Goal: Task Accomplishment & Management: Complete application form

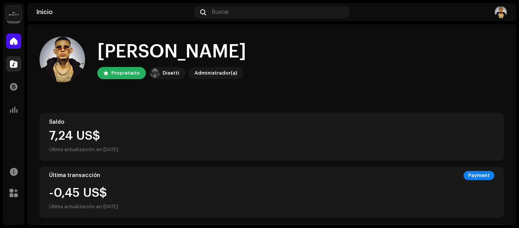
click at [16, 69] on div at bounding box center [13, 63] width 15 height 15
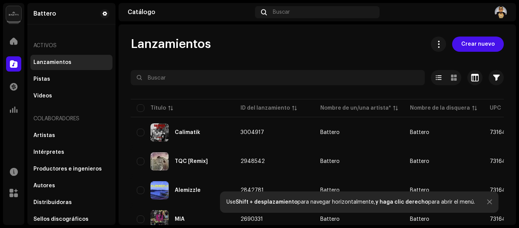
click at [487, 201] on div at bounding box center [489, 202] width 5 height 6
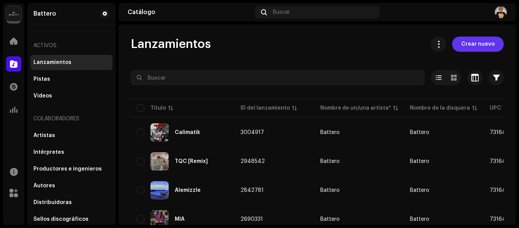
click at [472, 43] on span "Crear nuevo" at bounding box center [477, 43] width 33 height 15
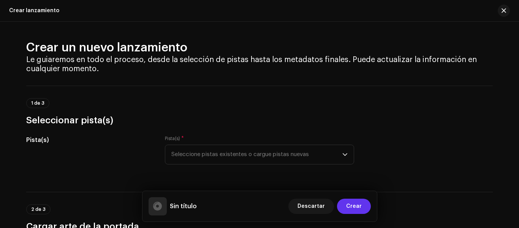
click at [350, 203] on span "Crear" at bounding box center [354, 205] width 16 height 15
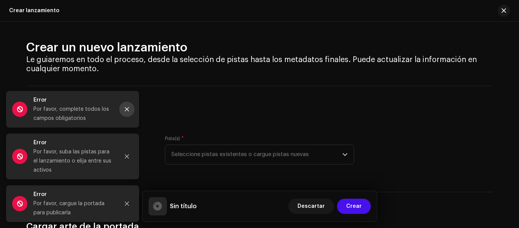
click at [127, 109] on icon "Close" at bounding box center [127, 109] width 4 height 4
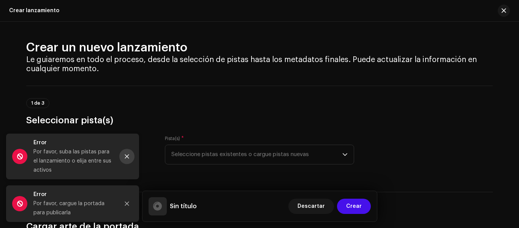
click at [127, 155] on icon "Close" at bounding box center [126, 156] width 5 height 5
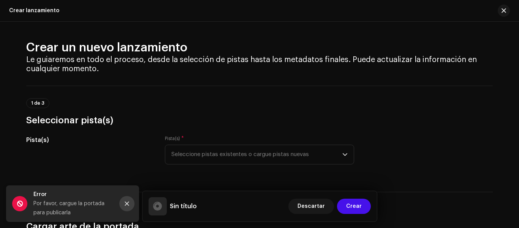
click at [127, 203] on icon "Close" at bounding box center [127, 203] width 4 height 4
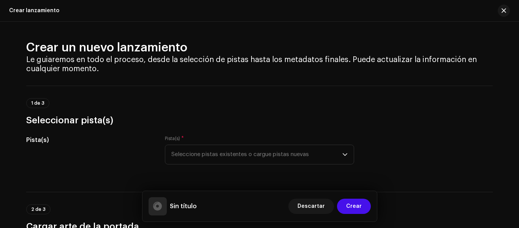
click at [131, 147] on div "Pista(s)" at bounding box center [89, 154] width 127 height 38
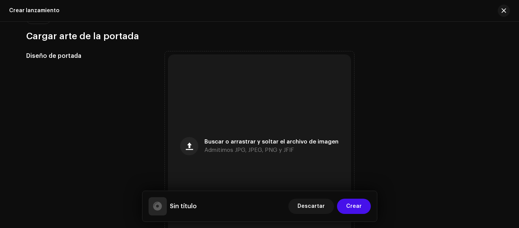
scroll to position [228, 0]
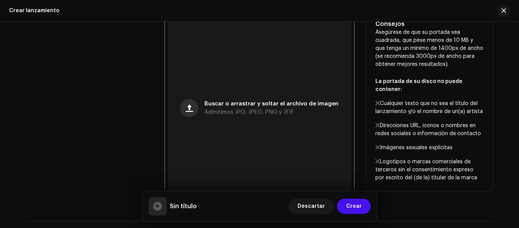
click at [182, 106] on button "button" at bounding box center [189, 108] width 18 height 18
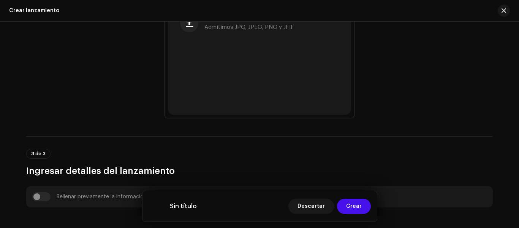
scroll to position [342, 0]
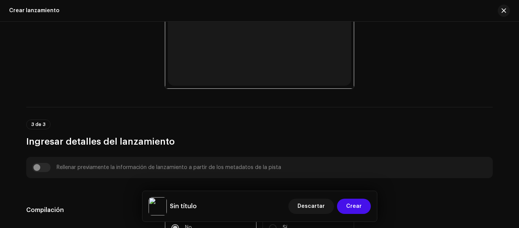
click at [44, 166] on div "Rellenar previamente la información de lanzamiento a partir de los metadatos de…" at bounding box center [259, 167] width 455 height 9
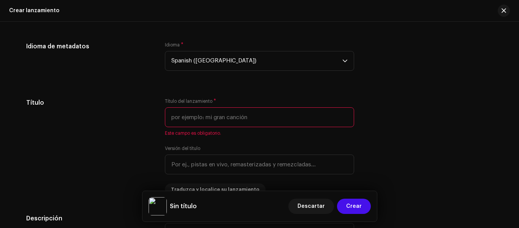
scroll to position [608, 0]
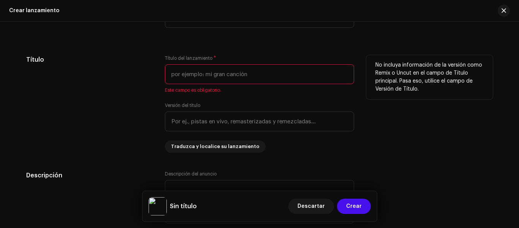
click at [234, 77] on input "text" at bounding box center [259, 74] width 189 height 20
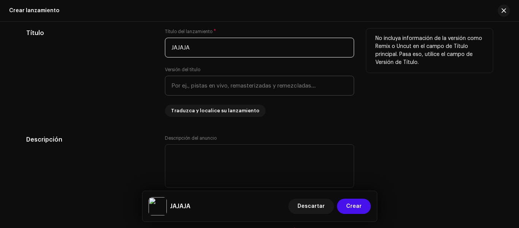
scroll to position [684, 0]
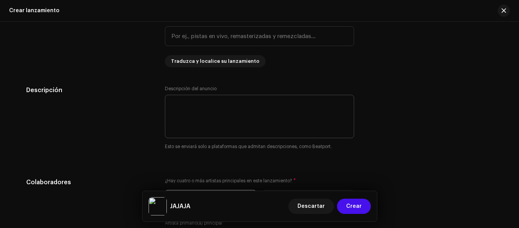
type input "JAJAJA"
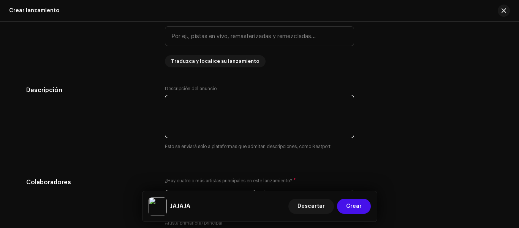
click at [233, 106] on textarea at bounding box center [259, 116] width 189 height 43
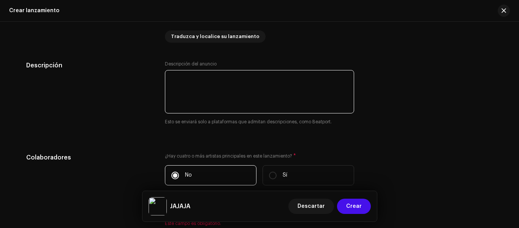
scroll to position [722, 0]
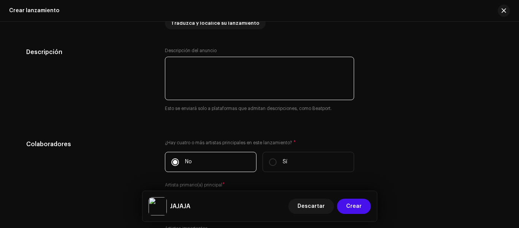
click at [277, 79] on textarea at bounding box center [259, 78] width 189 height 43
type textarea "u"
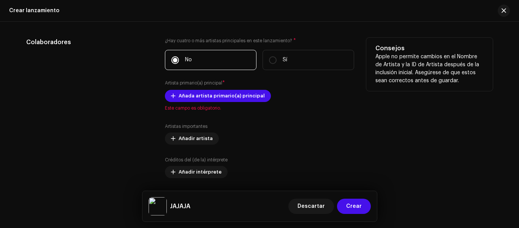
scroll to position [836, 0]
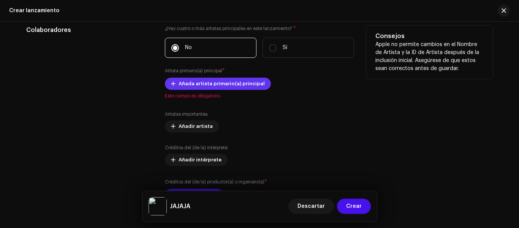
type textarea "Una canción divertida y que tiene un flow del rap de los 2000´s"
click at [206, 84] on span "Añada artista primario(a) principal" at bounding box center [222, 83] width 86 height 15
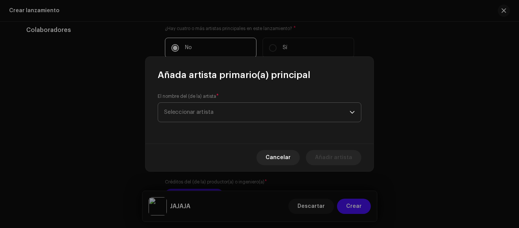
click at [212, 110] on span "Seleccionar artista" at bounding box center [188, 112] width 49 height 6
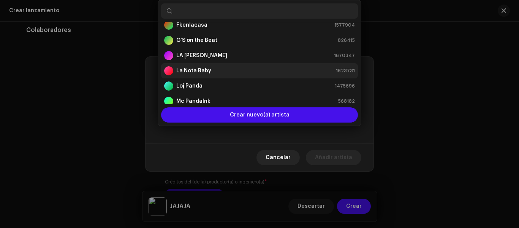
scroll to position [152, 0]
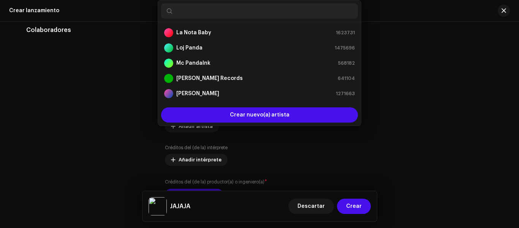
click at [121, 83] on div "Añada artista primario(a) principal El nombre del (de la) artista * Seleccionar…" at bounding box center [259, 114] width 519 height 228
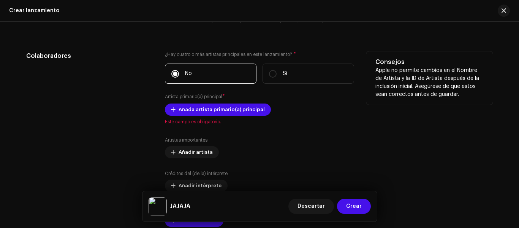
scroll to position [798, 0]
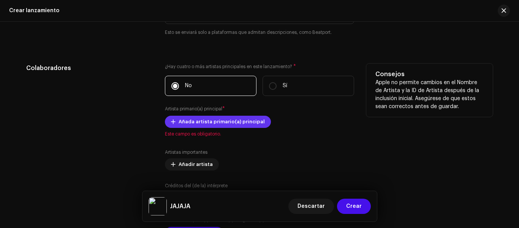
click at [226, 119] on span "Añada artista primario(a) principal" at bounding box center [222, 121] width 86 height 15
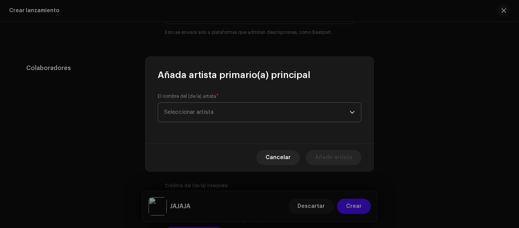
click at [226, 114] on span "Seleccionar artista" at bounding box center [256, 112] width 185 height 19
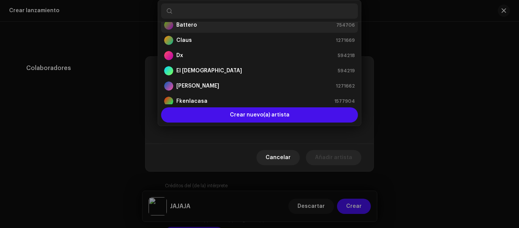
scroll to position [0, 0]
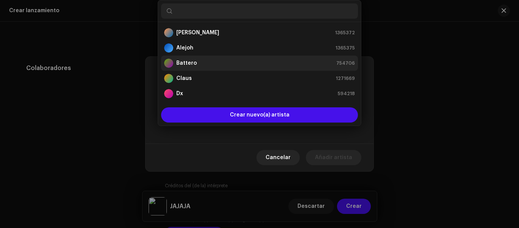
click at [214, 63] on div "Battero 754706" at bounding box center [259, 63] width 191 height 9
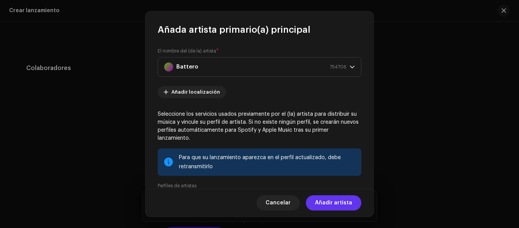
click at [327, 203] on span "Añadir artista" at bounding box center [333, 202] width 37 height 15
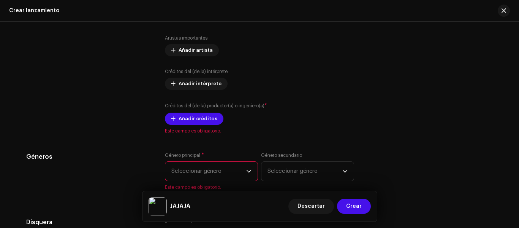
scroll to position [836, 0]
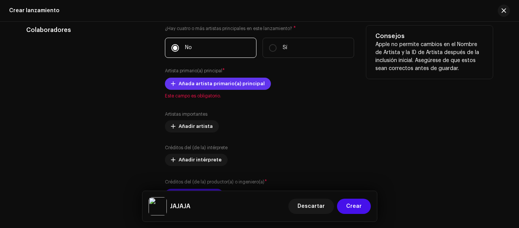
click at [213, 81] on span "Añada artista primario(a) principal" at bounding box center [222, 83] width 86 height 15
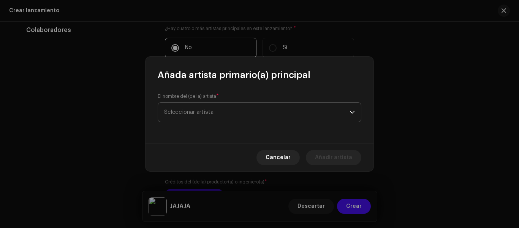
click at [228, 104] on span "Seleccionar artista" at bounding box center [256, 112] width 185 height 19
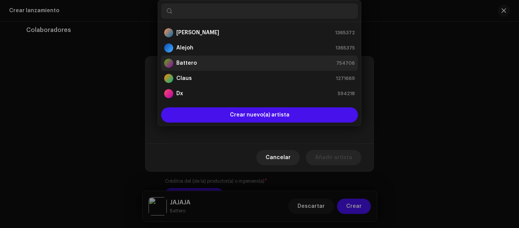
click at [197, 60] on div "Battero 754706" at bounding box center [259, 63] width 191 height 9
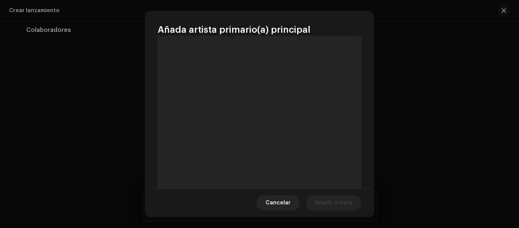
scroll to position [79, 0]
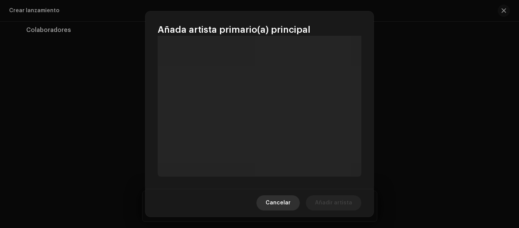
click at [291, 202] on span "Cancelar" at bounding box center [278, 202] width 25 height 15
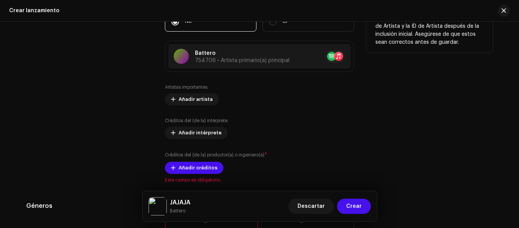
scroll to position [874, 0]
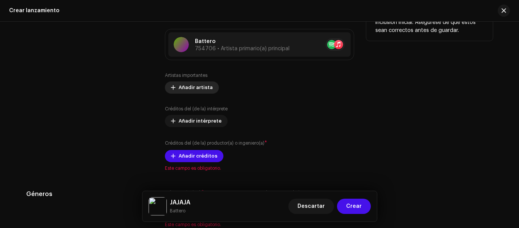
click at [195, 87] on span "Añadir artista" at bounding box center [196, 87] width 34 height 15
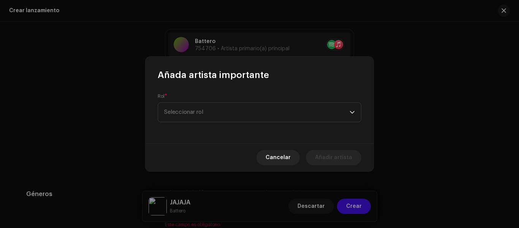
click at [200, 100] on div "Rol * Seleccionar rol" at bounding box center [260, 107] width 204 height 29
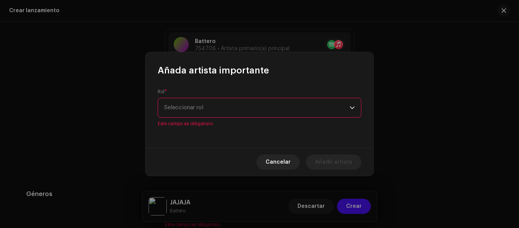
click at [200, 109] on span "Seleccionar rol" at bounding box center [256, 107] width 185 height 19
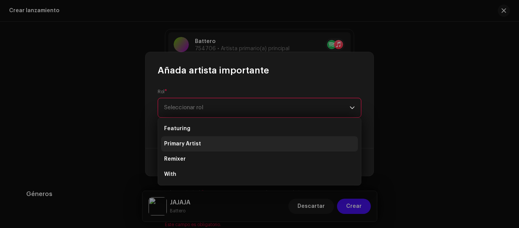
click at [190, 141] on span "Primary Artist" at bounding box center [182, 144] width 37 height 8
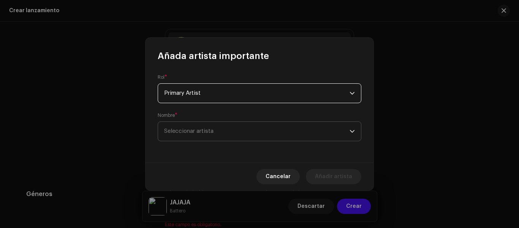
click at [210, 135] on span "Seleccionar artista" at bounding box center [256, 131] width 185 height 19
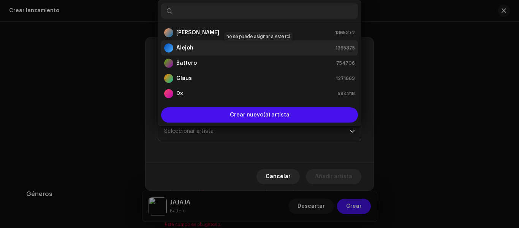
click at [235, 47] on div "Alejoh 1365375" at bounding box center [259, 47] width 191 height 9
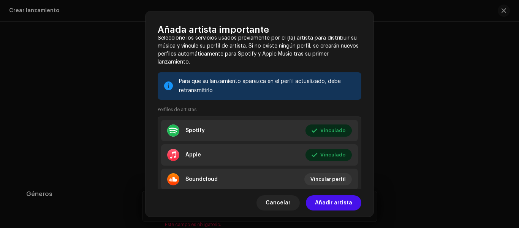
scroll to position [140, 0]
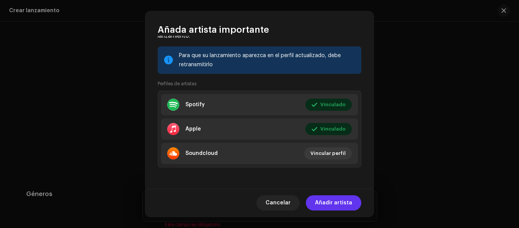
click at [338, 206] on span "Añadir artista" at bounding box center [333, 202] width 37 height 15
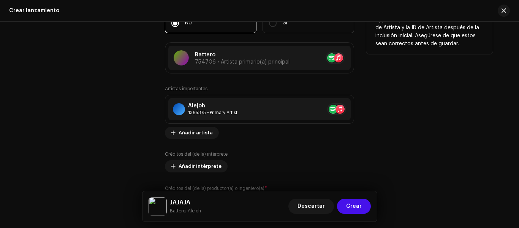
scroll to position [874, 0]
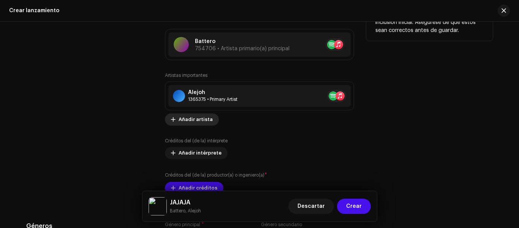
click at [198, 119] on span "Añadir artista" at bounding box center [196, 119] width 34 height 15
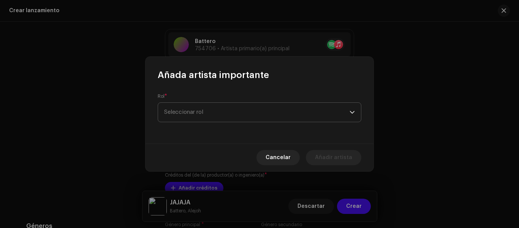
click at [275, 105] on span "Seleccionar rol" at bounding box center [256, 112] width 185 height 19
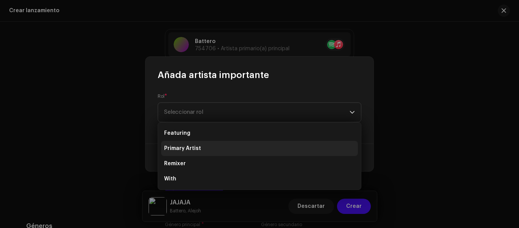
click at [198, 149] on span "Primary Artist" at bounding box center [182, 148] width 37 height 8
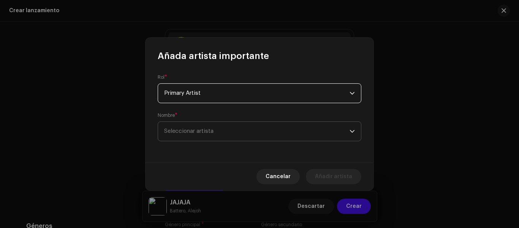
click at [222, 137] on span "Seleccionar artista" at bounding box center [256, 131] width 185 height 19
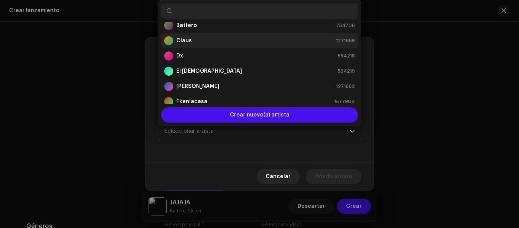
scroll to position [38, 0]
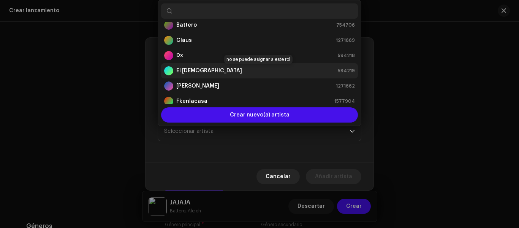
click at [203, 70] on div "El Santo 594219" at bounding box center [259, 70] width 191 height 9
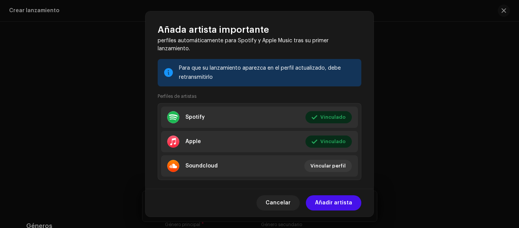
scroll to position [140, 0]
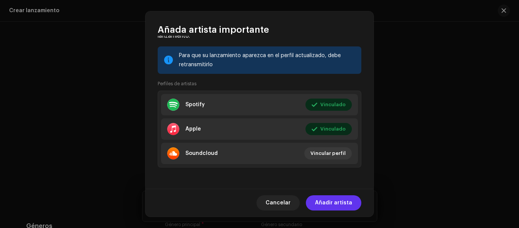
click at [330, 203] on span "Añadir artista" at bounding box center [333, 202] width 37 height 15
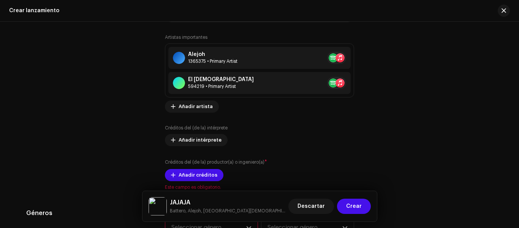
scroll to position [950, 0]
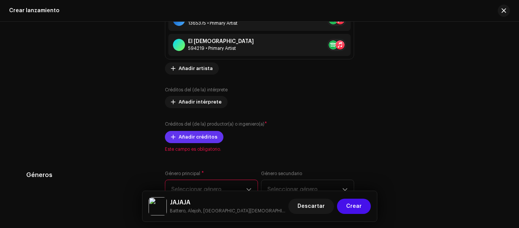
click at [193, 138] on span "Añadir créditos" at bounding box center [198, 136] width 39 height 15
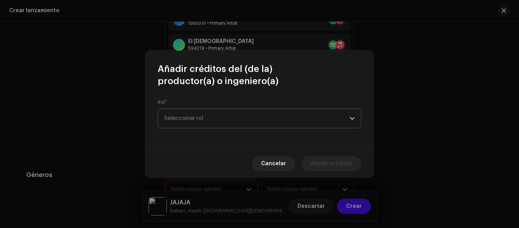
click at [204, 116] on span "Seleccionar rol" at bounding box center [256, 118] width 185 height 19
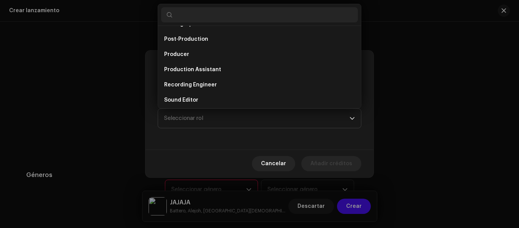
scroll to position [304, 0]
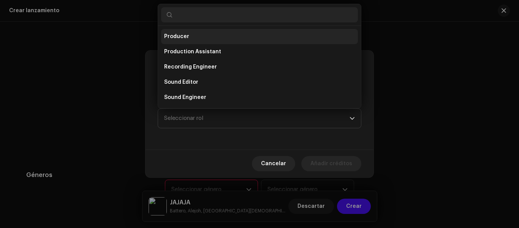
click at [179, 33] on span "Producer" at bounding box center [176, 37] width 25 height 8
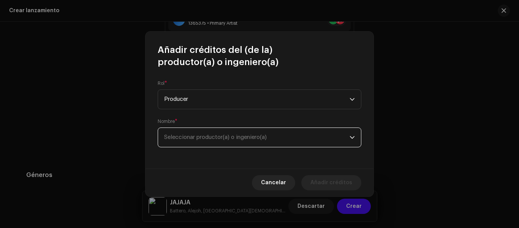
click at [211, 135] on span "Seleccionar productor(a) o ingeniero(a)" at bounding box center [215, 137] width 103 height 6
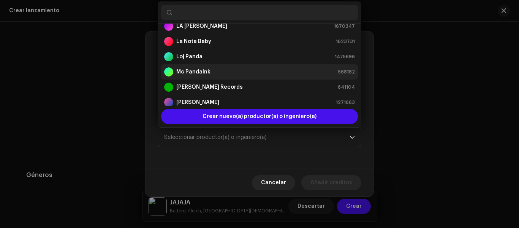
scroll to position [152, 0]
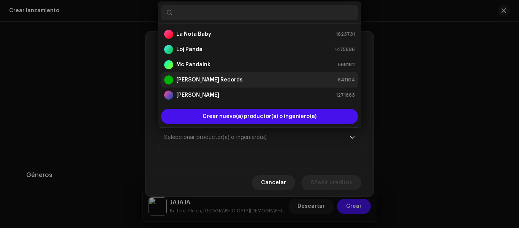
click at [209, 80] on strong "[PERSON_NAME] Records" at bounding box center [209, 80] width 67 height 8
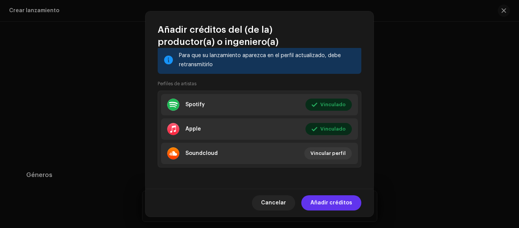
click at [343, 203] on span "Añadir créditos" at bounding box center [332, 202] width 42 height 15
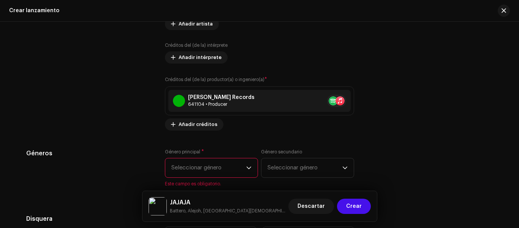
scroll to position [988, 0]
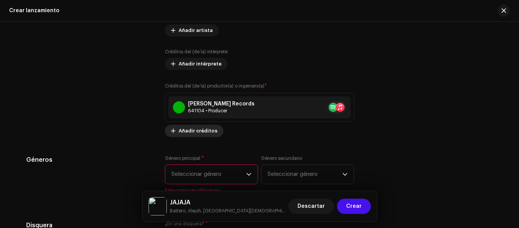
click at [193, 130] on span "Añadir créditos" at bounding box center [198, 130] width 39 height 15
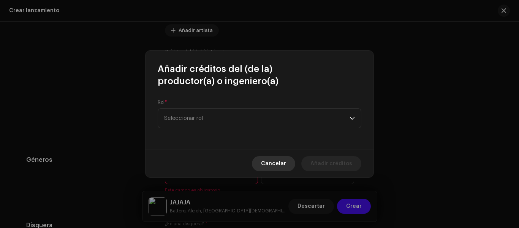
click at [286, 165] on span "Cancelar" at bounding box center [273, 163] width 25 height 15
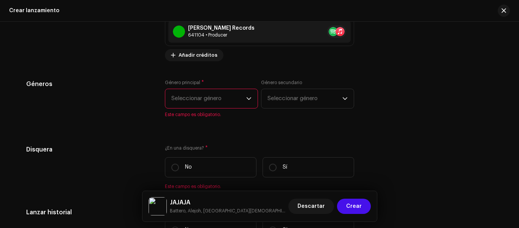
scroll to position [1064, 0]
click at [233, 95] on span "Seleccionar género" at bounding box center [208, 98] width 75 height 19
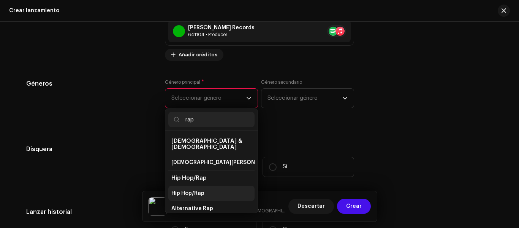
type input "rap"
click at [193, 189] on span "Hip Hop/Rap" at bounding box center [187, 193] width 33 height 8
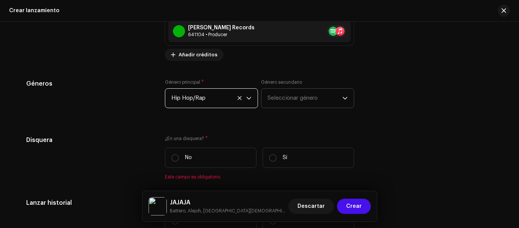
click at [275, 96] on span "Seleccionar género" at bounding box center [305, 98] width 75 height 19
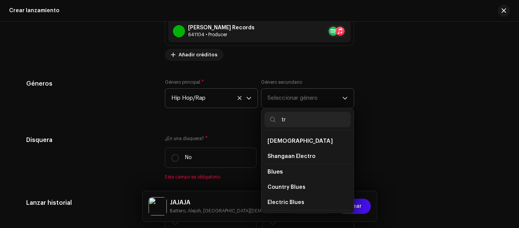
type input "t"
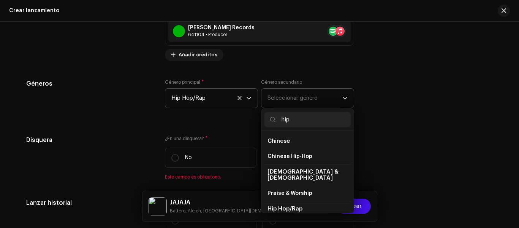
click at [284, 207] on li "Hip Hop/Rap" at bounding box center [308, 209] width 86 height 16
click at [293, 124] on input "hip" at bounding box center [308, 119] width 86 height 15
type input "h"
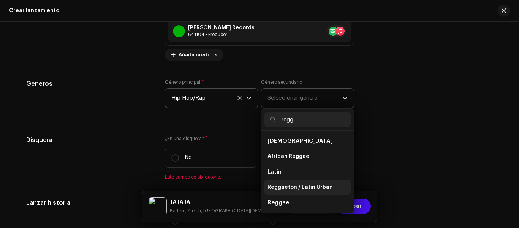
type input "regg"
click at [274, 185] on span "Reggaeton / Latin Urban" at bounding box center [300, 187] width 65 height 8
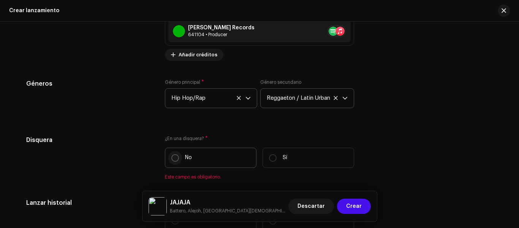
click at [174, 157] on input "No" at bounding box center [175, 158] width 8 height 8
radio input "true"
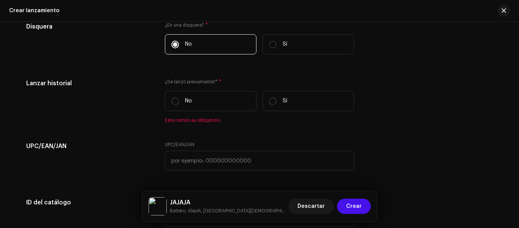
scroll to position [1178, 0]
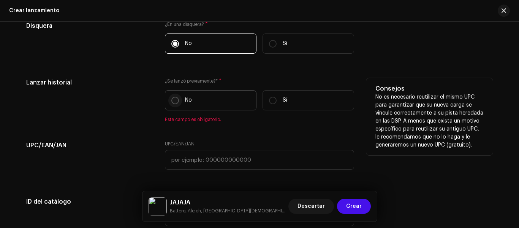
click at [173, 98] on input "No" at bounding box center [175, 101] width 8 height 8
radio input "true"
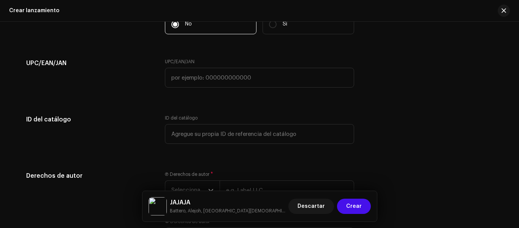
scroll to position [1330, 0]
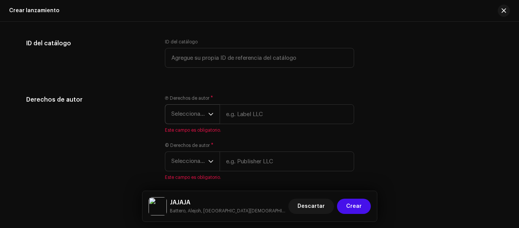
click at [211, 113] on icon "dropdown trigger" at bounding box center [210, 113] width 5 height 5
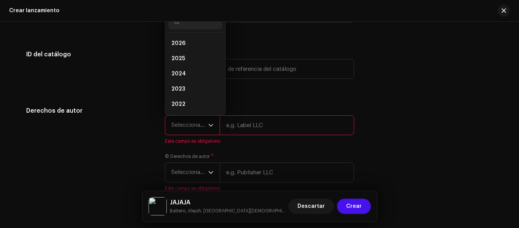
scroll to position [12, 0]
click at [182, 46] on span "2025" at bounding box center [178, 47] width 14 height 8
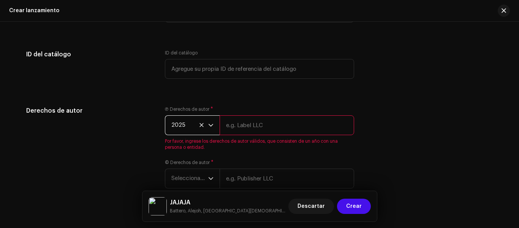
click at [244, 126] on input "text" at bounding box center [287, 125] width 135 height 20
type input "[PERSON_NAME]"
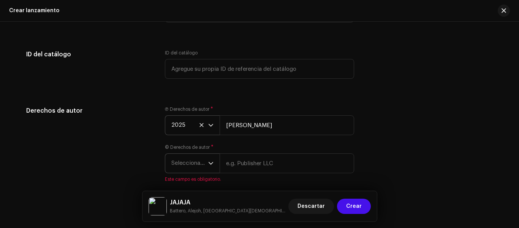
click at [204, 162] on span "Seleccionar año" at bounding box center [189, 163] width 37 height 19
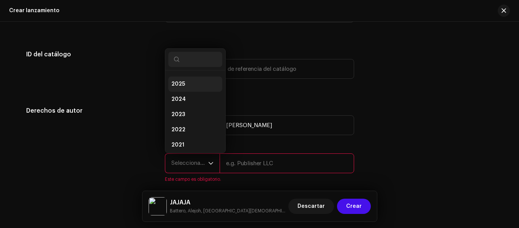
click at [197, 85] on li "2025" at bounding box center [195, 83] width 54 height 15
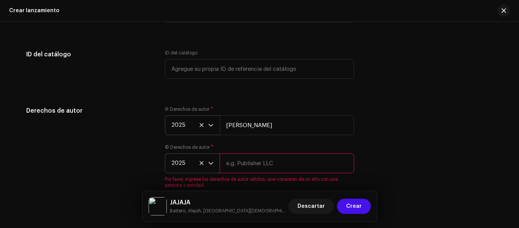
click at [243, 167] on input "text" at bounding box center [287, 163] width 135 height 20
type input "Battero"
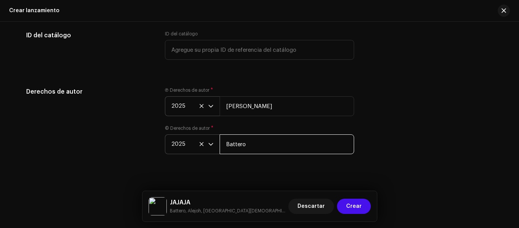
scroll to position [1347, 0]
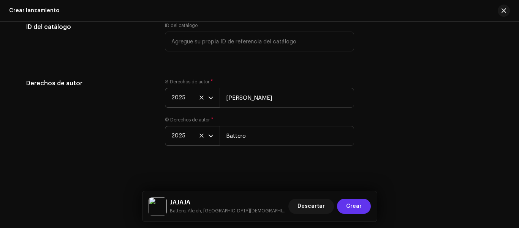
click at [350, 202] on span "Crear" at bounding box center [354, 205] width 16 height 15
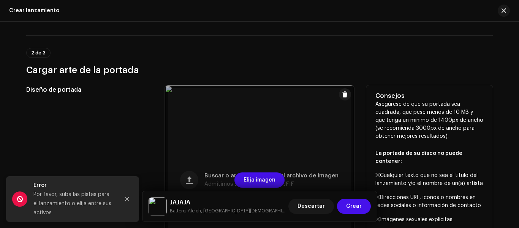
scroll to position [228, 0]
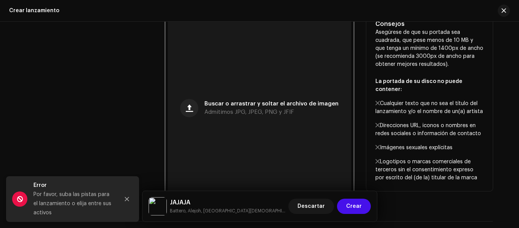
click at [112, 48] on div "Diseño de portada" at bounding box center [89, 107] width 127 height 189
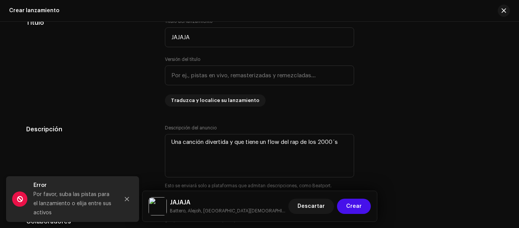
scroll to position [646, 0]
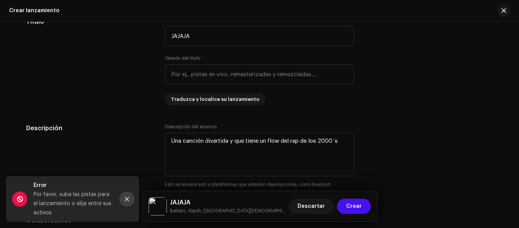
click at [129, 197] on icon "Close" at bounding box center [127, 199] width 4 height 4
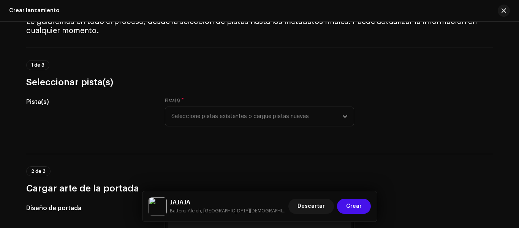
scroll to position [0, 0]
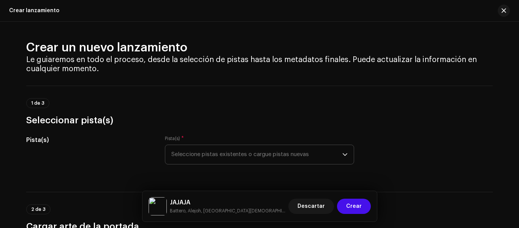
click at [248, 153] on span "Seleccione pistas existentes o cargue pistas nuevas" at bounding box center [256, 154] width 171 height 19
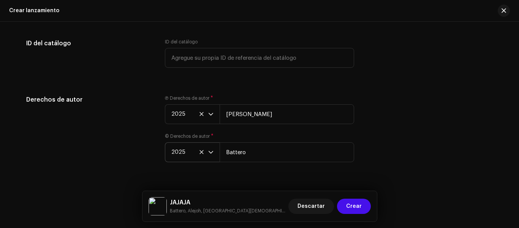
scroll to position [1347, 0]
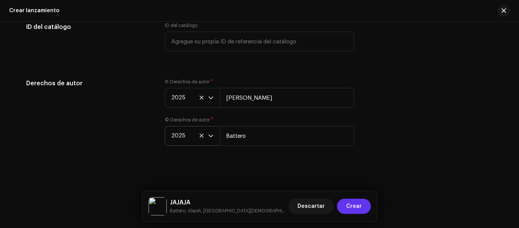
click at [361, 203] on span "Crear" at bounding box center [354, 205] width 16 height 15
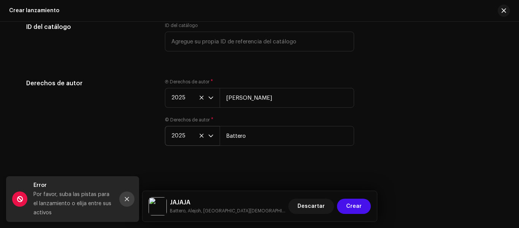
click at [129, 201] on icon "Close" at bounding box center [126, 198] width 5 height 5
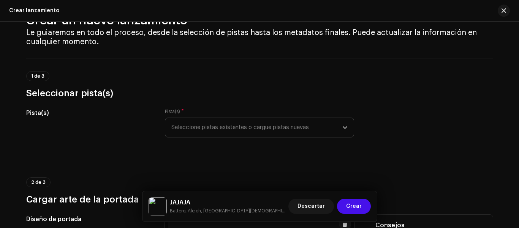
scroll to position [0, 0]
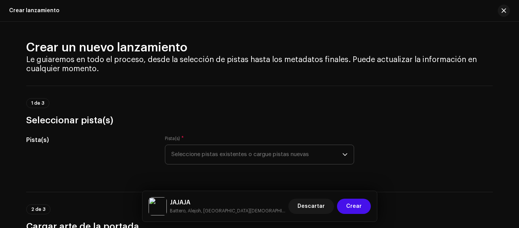
click at [211, 152] on span "Seleccione pistas existentes o cargue pistas nuevas" at bounding box center [256, 154] width 171 height 19
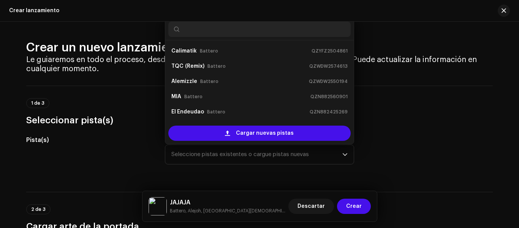
scroll to position [12, 0]
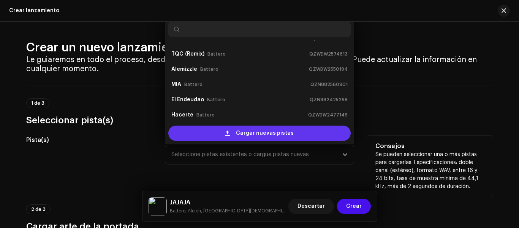
click at [256, 137] on span "Cargar nuevas pistas" at bounding box center [265, 132] width 58 height 15
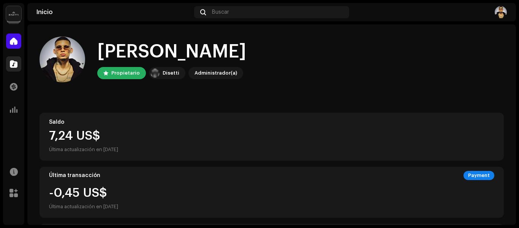
click at [13, 69] on div at bounding box center [13, 63] width 15 height 15
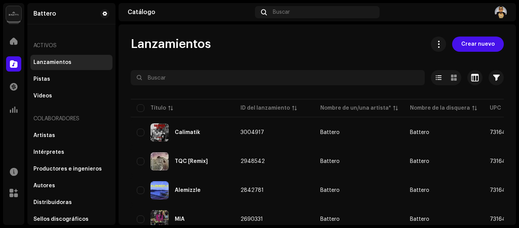
click at [475, 36] on span "Crear nuevo" at bounding box center [477, 43] width 33 height 15
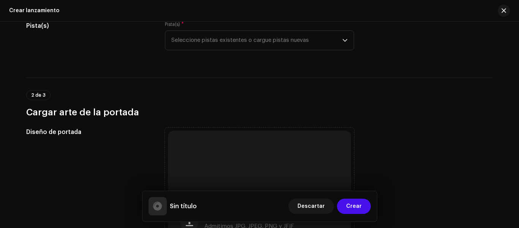
scroll to position [76, 0]
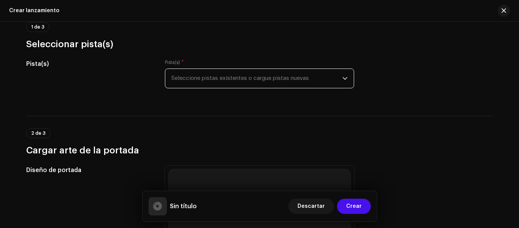
click at [217, 74] on span "Seleccione pistas existentes o cargue pistas nuevas" at bounding box center [256, 78] width 171 height 19
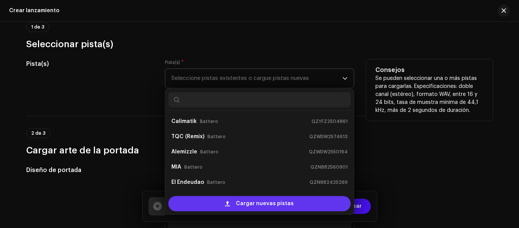
click at [241, 202] on span "Cargar nuevas pistas" at bounding box center [265, 203] width 58 height 15
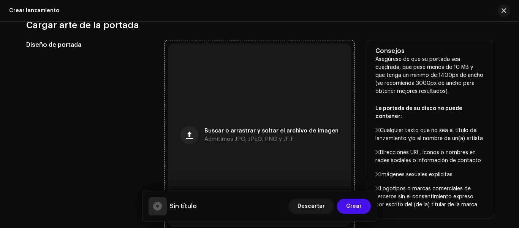
scroll to position [304, 0]
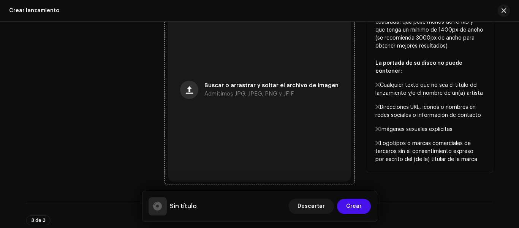
click at [191, 95] on button "button" at bounding box center [189, 90] width 18 height 18
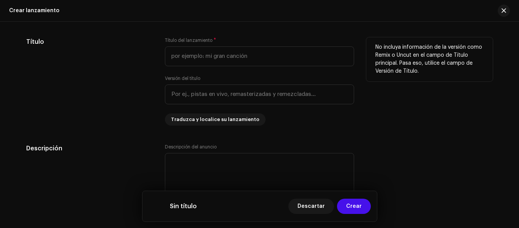
scroll to position [715, 0]
click at [201, 55] on input "text" at bounding box center [259, 56] width 189 height 20
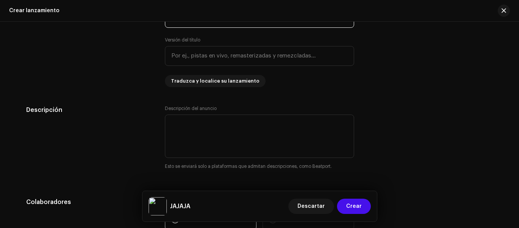
scroll to position [791, 0]
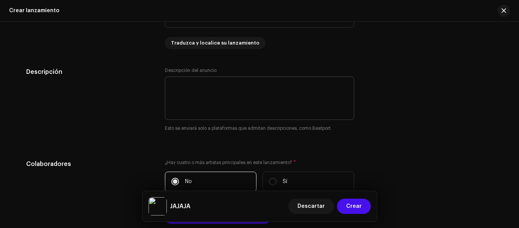
type input "JAJAJA"
click at [222, 90] on textarea at bounding box center [259, 97] width 189 height 43
click at [258, 88] on textarea at bounding box center [259, 97] width 189 height 43
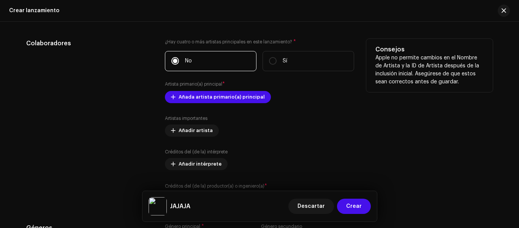
scroll to position [943, 0]
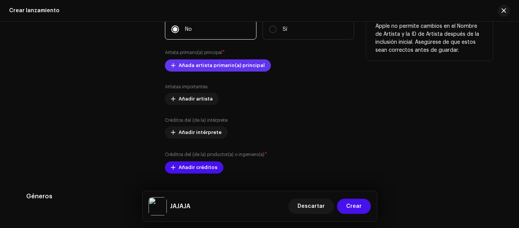
type textarea "Una canción divertida que tiene un flow del rap de los 2000´s"
click at [230, 64] on span "Añada artista primario(a) principal" at bounding box center [222, 65] width 86 height 15
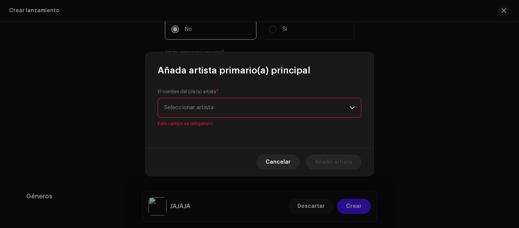
click at [259, 102] on div "El nombre del (de la) artista * Seleccionar artista Este campo es obligatorio." at bounding box center [260, 108] width 204 height 38
click at [247, 106] on span "Seleccionar artista" at bounding box center [256, 107] width 185 height 19
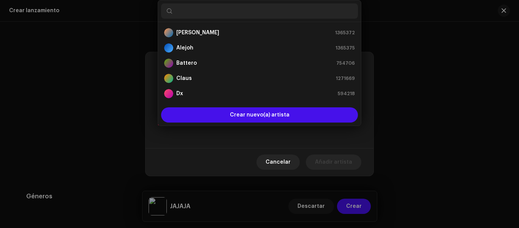
scroll to position [12, 0]
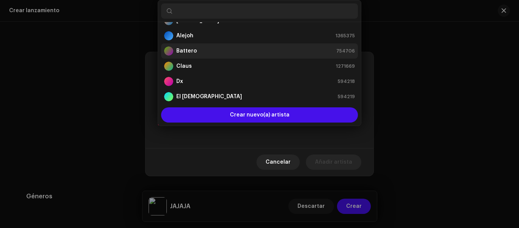
click at [197, 49] on div "Battero 754706" at bounding box center [259, 50] width 191 height 9
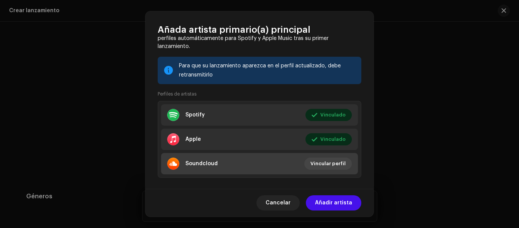
scroll to position [102, 0]
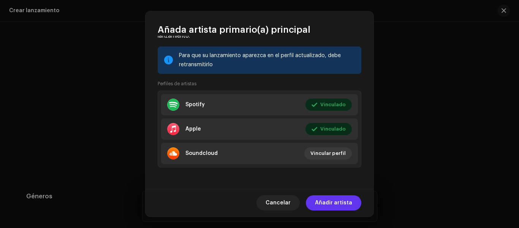
click at [336, 203] on span "Añadir artista" at bounding box center [333, 202] width 37 height 15
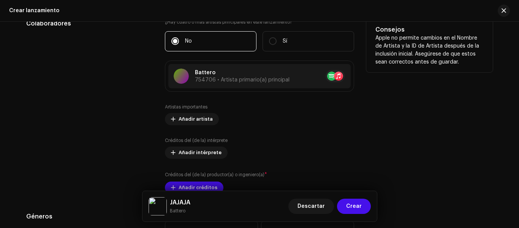
scroll to position [943, 0]
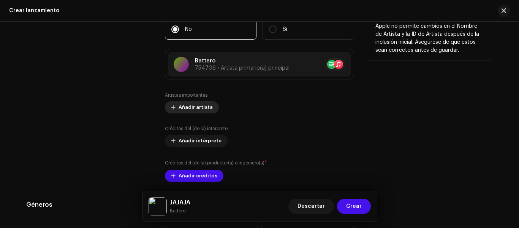
click at [186, 107] on span "Añadir artista" at bounding box center [196, 107] width 34 height 15
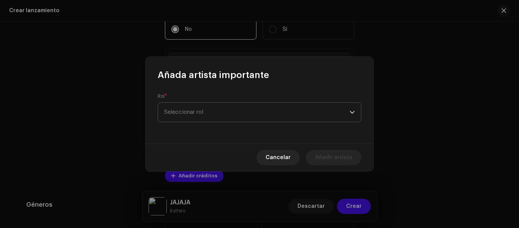
click at [214, 107] on span "Seleccionar rol" at bounding box center [256, 112] width 185 height 19
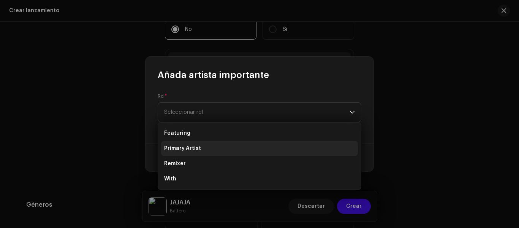
click at [184, 146] on span "Primary Artist" at bounding box center [182, 148] width 37 height 8
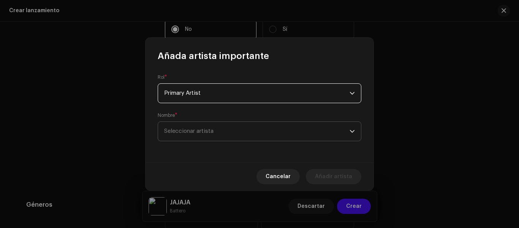
click at [241, 138] on span "Seleccionar artista" at bounding box center [256, 131] width 185 height 19
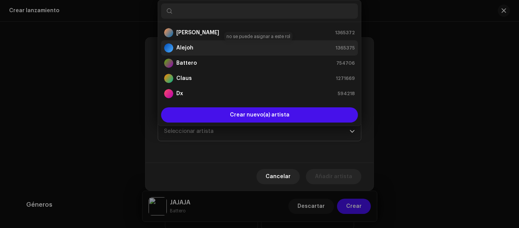
click at [186, 48] on strong "Alejoh" at bounding box center [184, 48] width 17 height 8
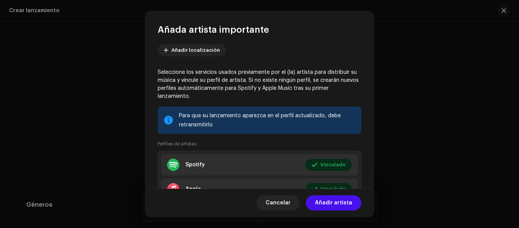
scroll to position [140, 0]
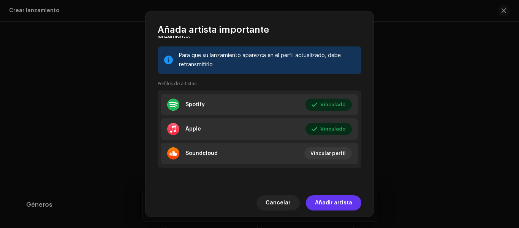
click at [338, 200] on span "Añadir artista" at bounding box center [333, 202] width 37 height 15
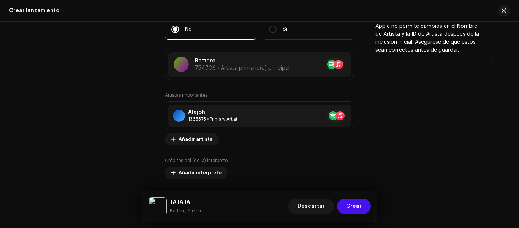
scroll to position [981, 0]
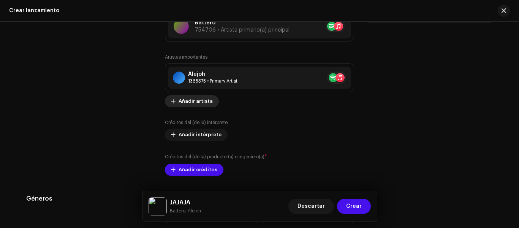
click at [198, 102] on span "Añadir artista" at bounding box center [196, 101] width 34 height 15
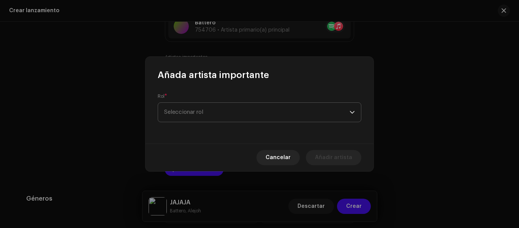
click at [266, 117] on span "Seleccionar rol" at bounding box center [256, 112] width 185 height 19
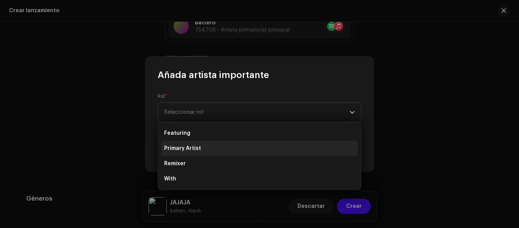
click at [191, 150] on span "Primary Artist" at bounding box center [182, 148] width 37 height 8
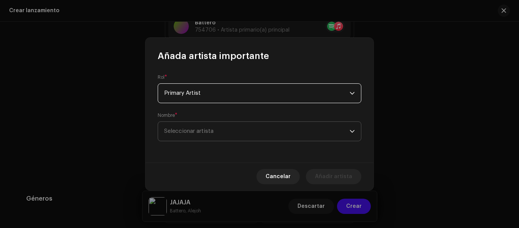
click at [229, 130] on span "Seleccionar artista" at bounding box center [256, 131] width 185 height 19
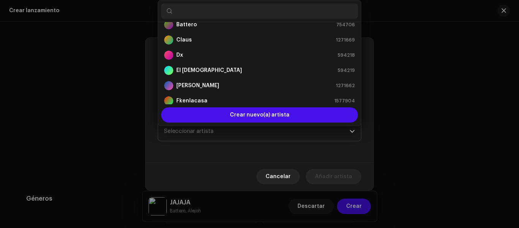
scroll to position [38, 0]
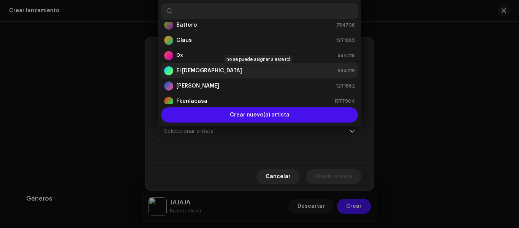
click at [200, 68] on div "El Santo 594219" at bounding box center [259, 70] width 191 height 9
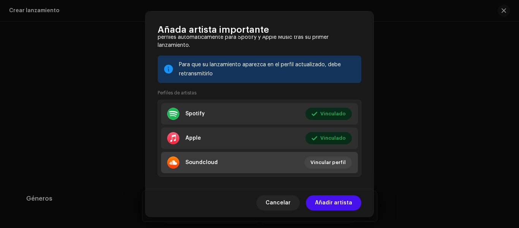
scroll to position [140, 0]
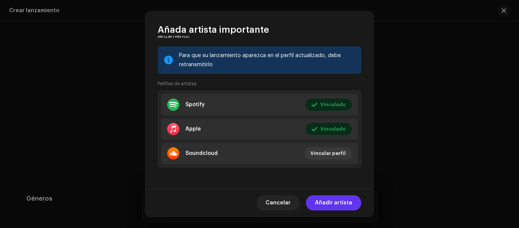
click at [321, 201] on span "Añadir artista" at bounding box center [333, 202] width 37 height 15
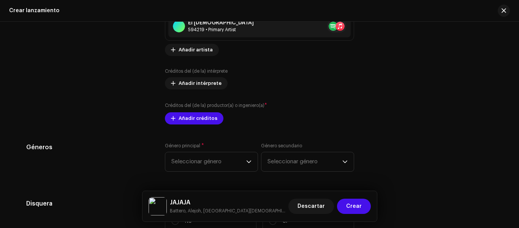
scroll to position [1057, 0]
click at [199, 120] on span "Añadir créditos" at bounding box center [198, 118] width 39 height 15
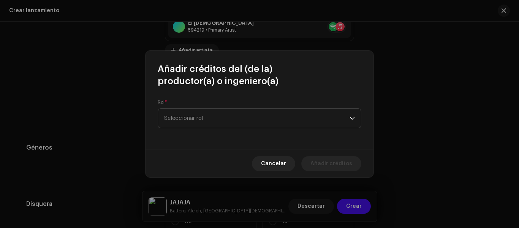
click at [198, 118] on span "Seleccionar rol" at bounding box center [256, 118] width 185 height 19
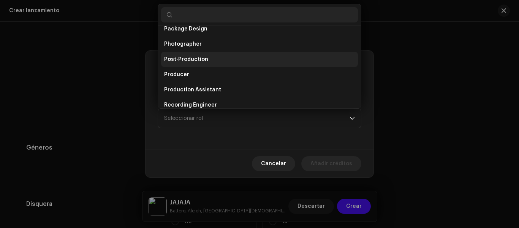
scroll to position [304, 0]
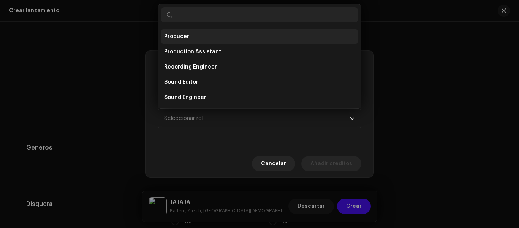
click at [195, 39] on li "Producer" at bounding box center [259, 36] width 197 height 15
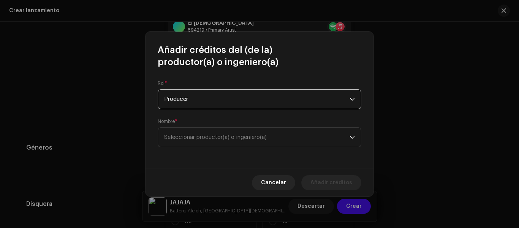
click at [221, 133] on span "Seleccionar productor(a) o ingeniero(a)" at bounding box center [256, 137] width 185 height 19
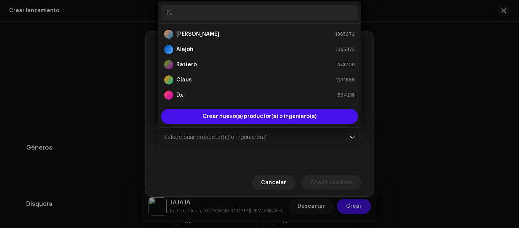
scroll to position [152, 0]
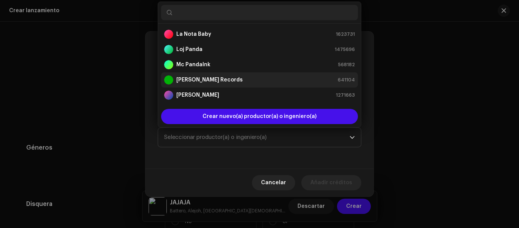
click at [215, 79] on strong "[PERSON_NAME] Records" at bounding box center [209, 80] width 67 height 8
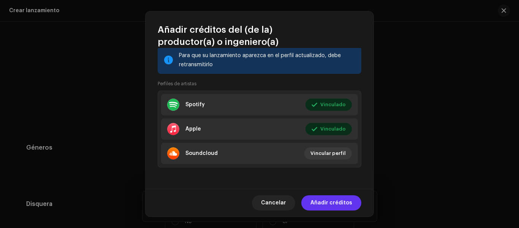
click at [328, 206] on span "Añadir créditos" at bounding box center [332, 202] width 42 height 15
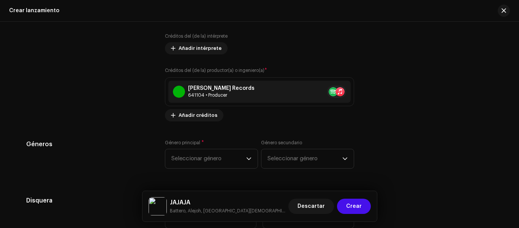
scroll to position [1133, 0]
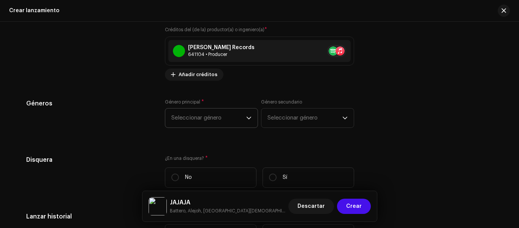
click at [228, 125] on span "Seleccionar género" at bounding box center [208, 117] width 75 height 19
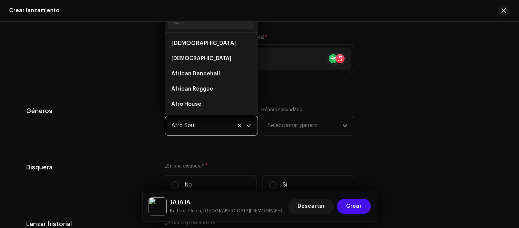
scroll to position [0, 0]
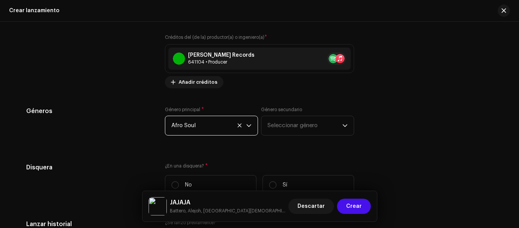
click at [236, 121] on span "Afro Soul" at bounding box center [208, 125] width 75 height 19
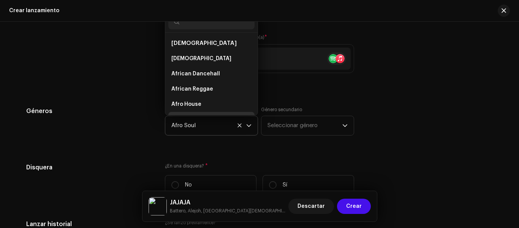
scroll to position [12, 0]
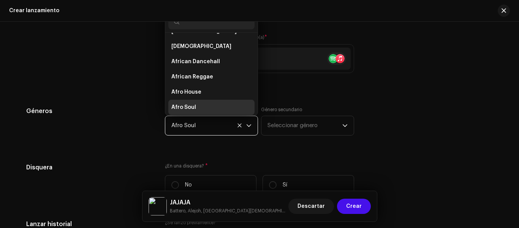
click at [244, 125] on span "Afro Soul" at bounding box center [208, 125] width 75 height 19
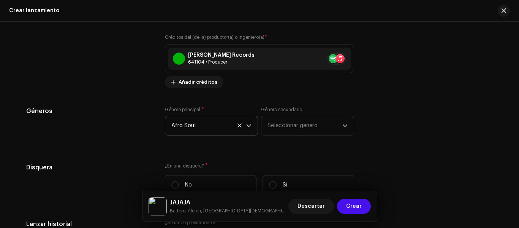
click at [238, 125] on icon at bounding box center [240, 125] width 4 height 4
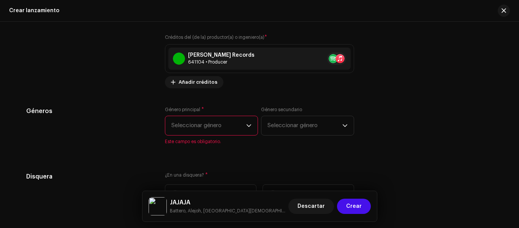
click at [234, 127] on span "Seleccionar género" at bounding box center [208, 125] width 75 height 19
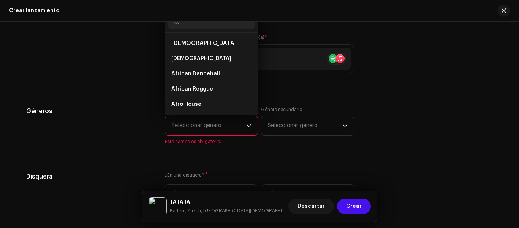
type input "h"
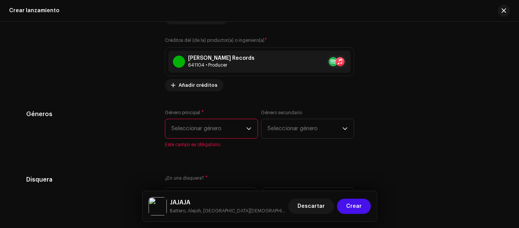
click at [214, 130] on span "Seleccionar género" at bounding box center [208, 128] width 75 height 19
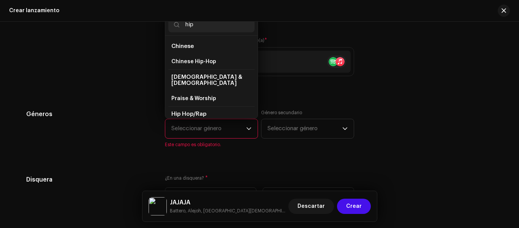
scroll to position [13, 0]
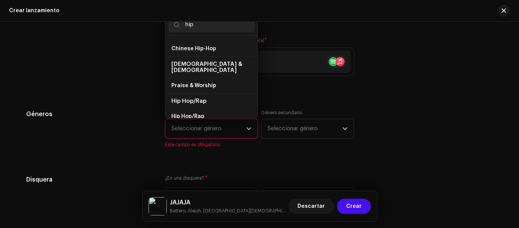
type input "hip"
click at [204, 98] on span "Hip Hop/Rap" at bounding box center [188, 101] width 35 height 6
click at [208, 109] on li "Hip Hop/Rap" at bounding box center [211, 116] width 86 height 15
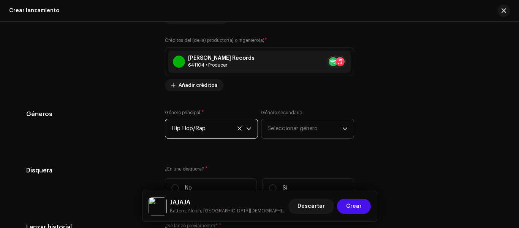
click at [294, 135] on span "Seleccionar género" at bounding box center [305, 128] width 75 height 19
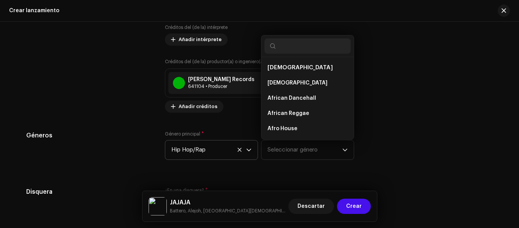
scroll to position [1084, 0]
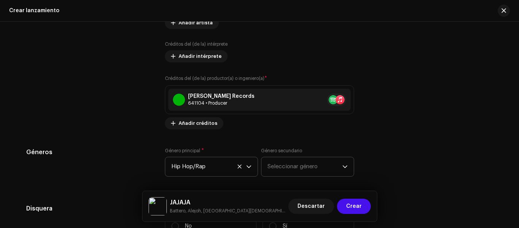
click at [297, 170] on span "Seleccionar género" at bounding box center [305, 166] width 75 height 19
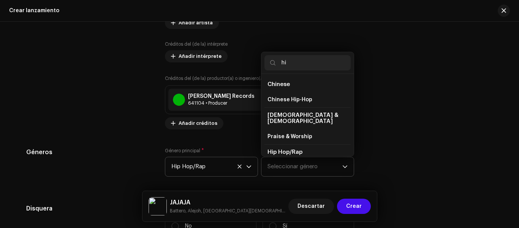
type input "h"
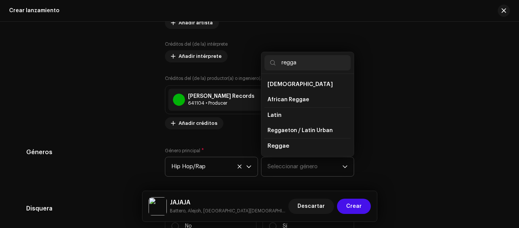
type input "regga"
click at [283, 138] on li "Reggae" at bounding box center [308, 146] width 86 height 16
click at [281, 133] on span "Reggaeton / Latin Urban" at bounding box center [300, 131] width 65 height 8
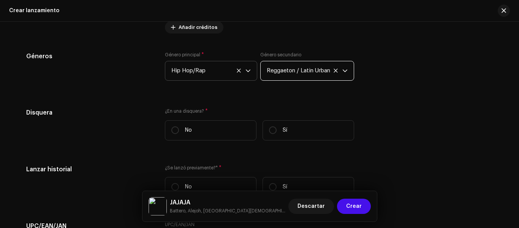
scroll to position [1198, 0]
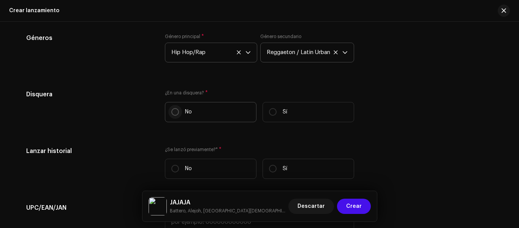
click at [171, 115] on input "No" at bounding box center [175, 112] width 8 height 8
radio input "true"
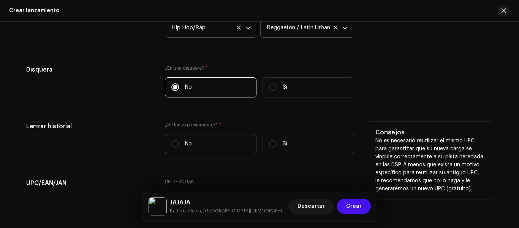
scroll to position [1236, 0]
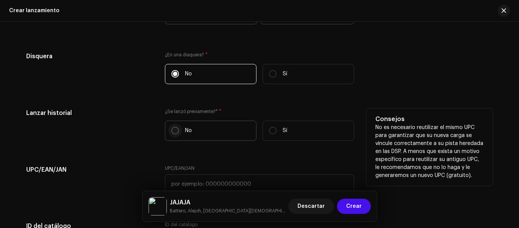
click at [172, 129] on input "No" at bounding box center [175, 131] width 8 height 8
radio input "true"
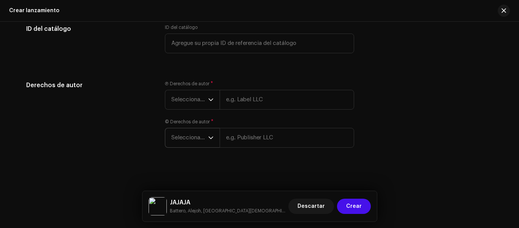
scroll to position [1435, 0]
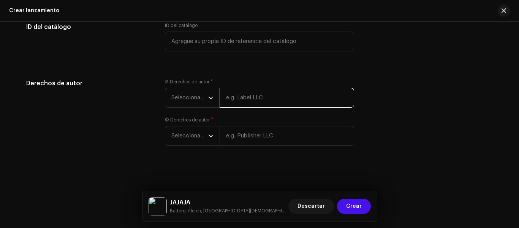
click at [243, 98] on input "text" at bounding box center [287, 98] width 135 height 20
type input "[PERSON_NAME]"
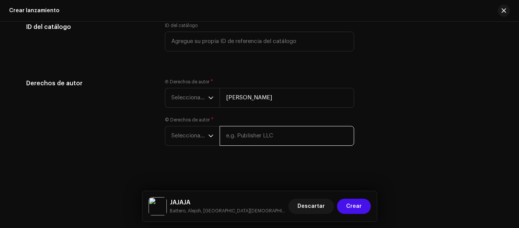
click at [263, 138] on div "© Derechos de autor * Seleccionar año" at bounding box center [259, 131] width 189 height 29
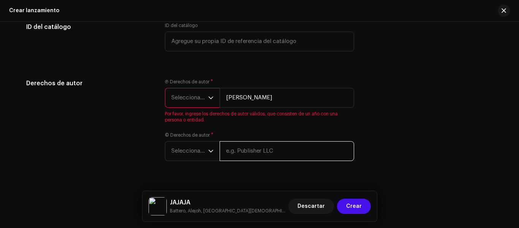
type input "Battero"
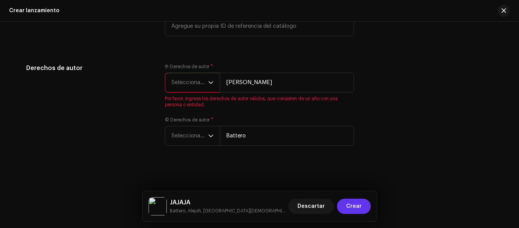
click at [344, 200] on button "Crear" at bounding box center [354, 205] width 34 height 15
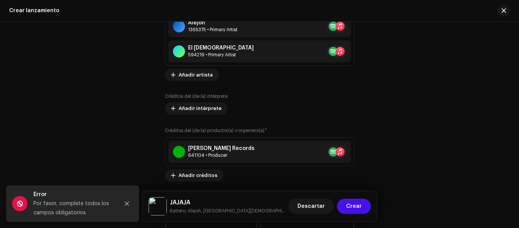
scroll to position [1009, 0]
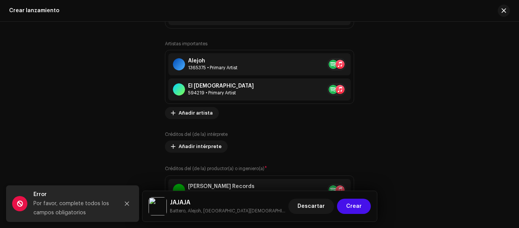
click at [111, 139] on div "Colaboradores" at bounding box center [89, 87] width 127 height 263
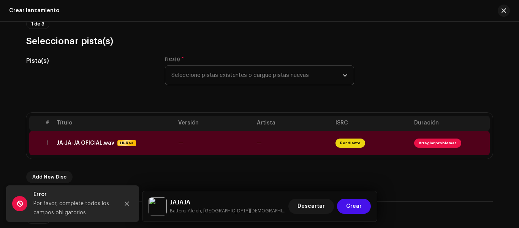
scroll to position [76, 0]
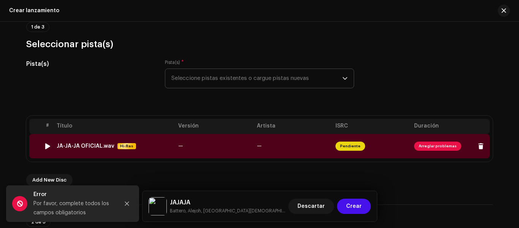
click at [235, 149] on td "—" at bounding box center [214, 146] width 79 height 24
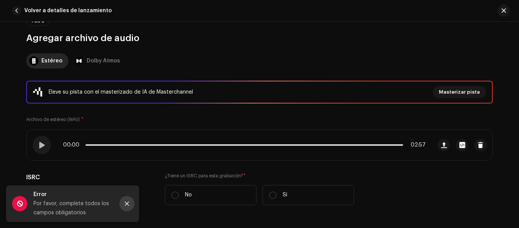
click at [128, 206] on button "Close" at bounding box center [126, 203] width 15 height 15
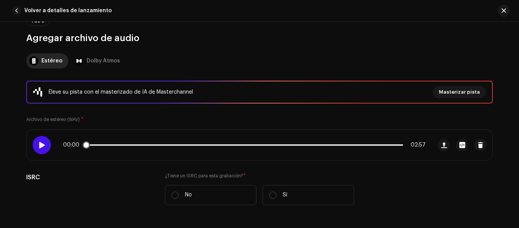
click at [42, 142] on span at bounding box center [41, 145] width 6 height 6
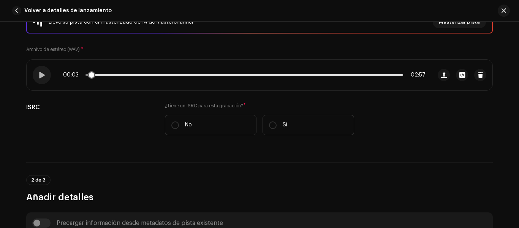
scroll to position [152, 0]
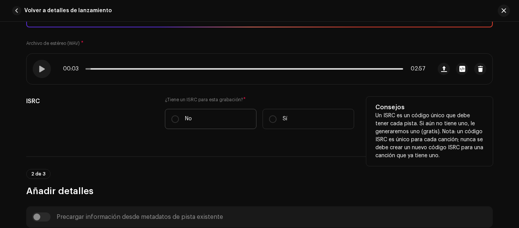
click at [179, 119] on label "No" at bounding box center [211, 119] width 92 height 20
click at [179, 119] on input "No" at bounding box center [175, 119] width 8 height 8
radio input "true"
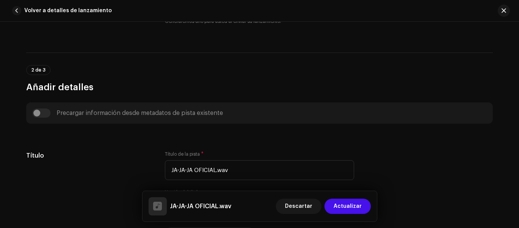
scroll to position [304, 0]
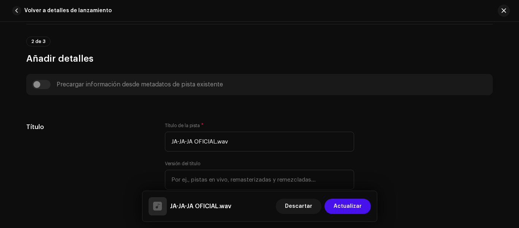
click at [37, 82] on div "Precargar información desde metadatos de pista existente" at bounding box center [259, 84] width 455 height 9
click at [39, 82] on div "Precargar información desde metadatos de pista existente" at bounding box center [259, 84] width 455 height 9
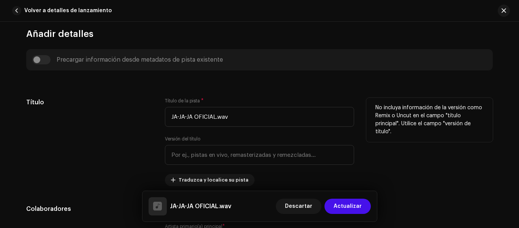
scroll to position [342, 0]
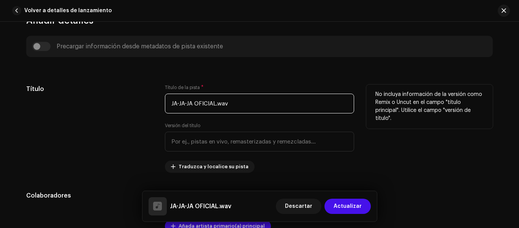
click at [239, 101] on input "JA-JA-JA OFICIAL.wav" at bounding box center [259, 104] width 189 height 20
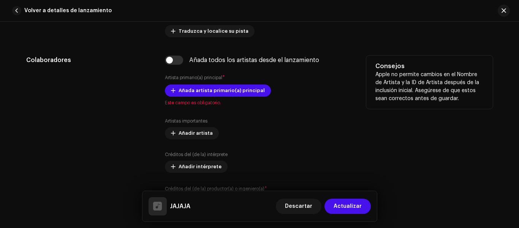
scroll to position [494, 0]
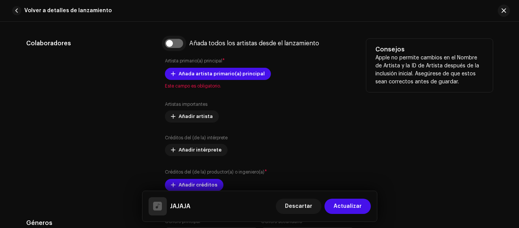
type input "JAJAJA"
click at [174, 42] on input "checkbox" at bounding box center [174, 43] width 18 height 9
checkbox input "true"
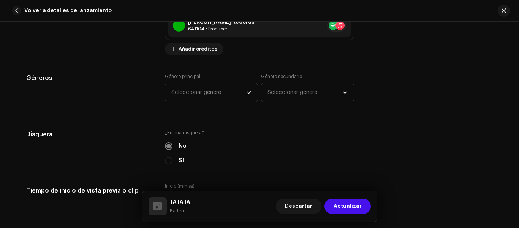
scroll to position [760, 0]
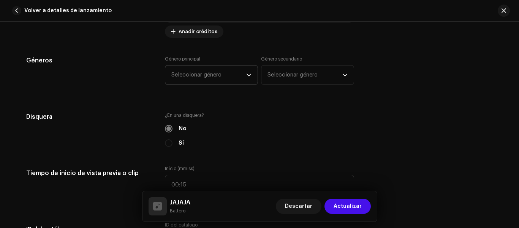
click at [242, 72] on span "Seleccionar género" at bounding box center [208, 74] width 75 height 19
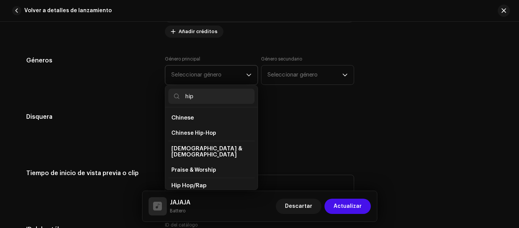
type input "hip"
drag, startPoint x: 207, startPoint y: 177, endPoint x: 210, endPoint y: 171, distance: 5.9
click at [207, 177] on li "Hip Hop/Rap" at bounding box center [211, 185] width 86 height 16
click at [196, 182] on span "Hip Hop/Rap" at bounding box center [188, 185] width 35 height 6
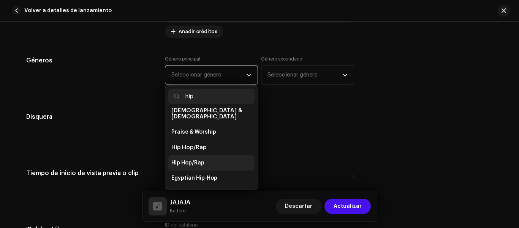
click at [195, 159] on span "Hip Hop/Rap" at bounding box center [187, 163] width 33 height 8
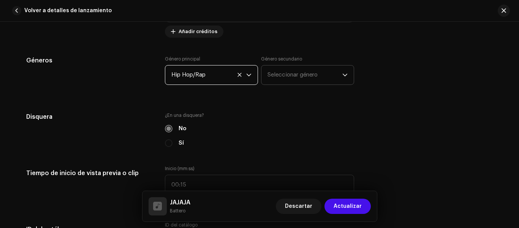
click at [277, 68] on span "Seleccionar género" at bounding box center [305, 74] width 75 height 19
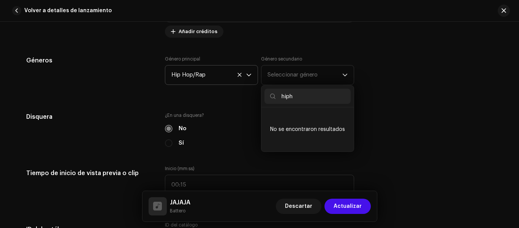
type input "hip"
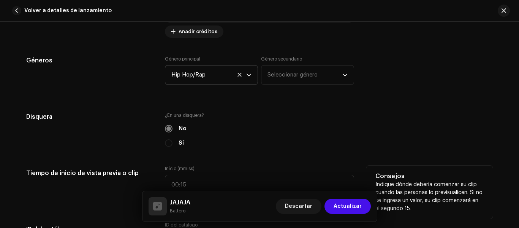
scroll to position [798, 0]
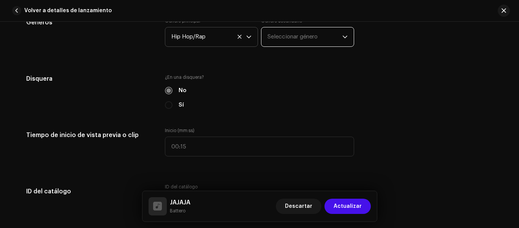
click at [312, 37] on span "Seleccionar género" at bounding box center [305, 36] width 75 height 19
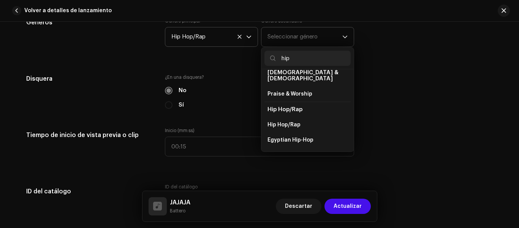
scroll to position [76, 0]
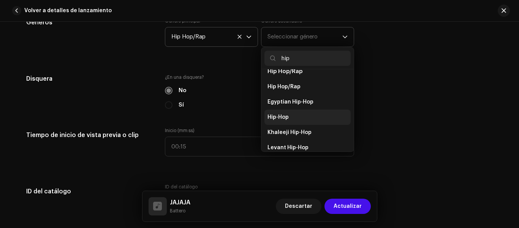
type input "hip"
click at [292, 109] on li "Hip-Hop" at bounding box center [308, 116] width 86 height 15
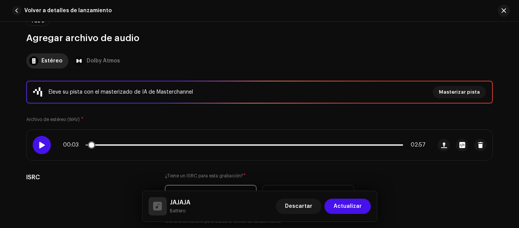
click at [39, 145] on span at bounding box center [41, 145] width 6 height 6
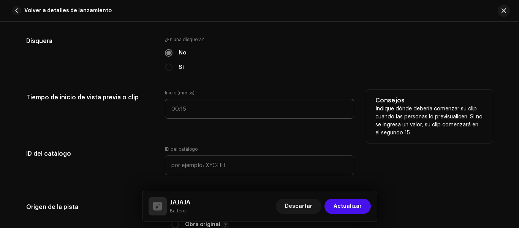
scroll to position [836, 0]
click at [192, 110] on input ":" at bounding box center [259, 108] width 189 height 20
type input "00:20"
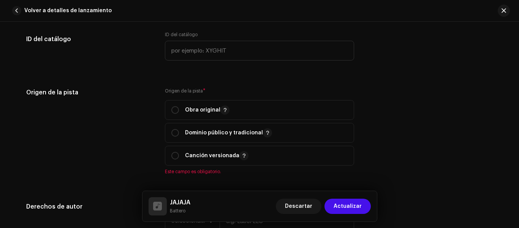
scroll to position [988, 0]
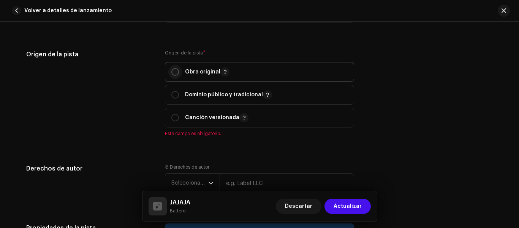
click at [176, 70] on input "radio" at bounding box center [175, 72] width 8 height 8
radio input "true"
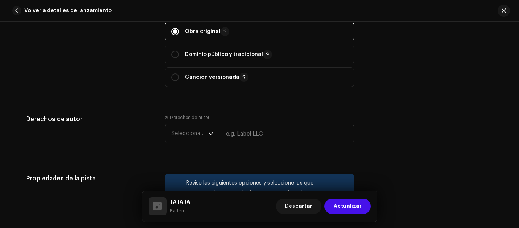
scroll to position [1064, 0]
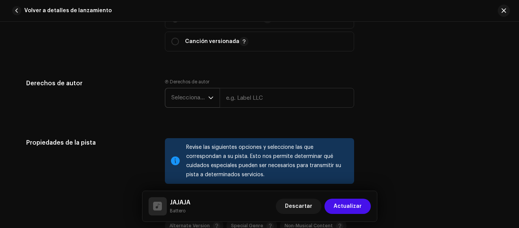
click at [209, 95] on icon "dropdown trigger" at bounding box center [210, 97] width 5 height 5
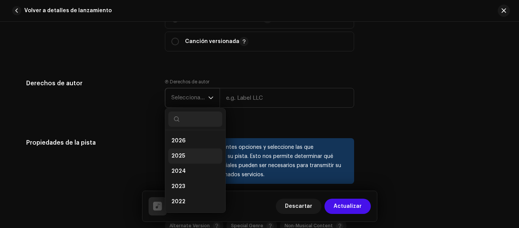
click at [177, 153] on span "2025" at bounding box center [178, 156] width 14 height 8
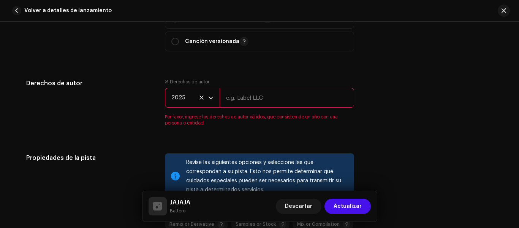
click at [271, 97] on input "text" at bounding box center [287, 98] width 135 height 20
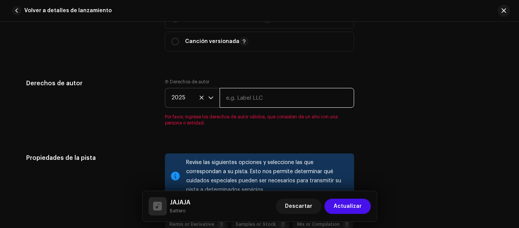
type input "[PERSON_NAME]"
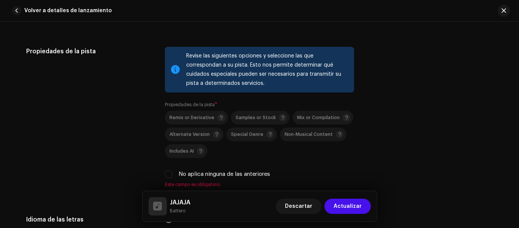
scroll to position [1178, 0]
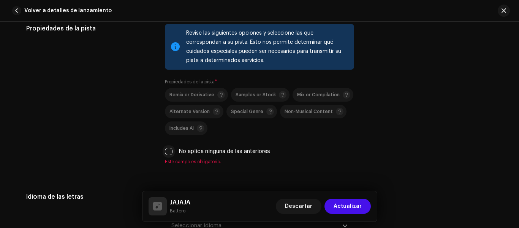
click at [166, 151] on input "No aplica ninguna de las anteriores" at bounding box center [169, 151] width 8 height 8
checkbox input "true"
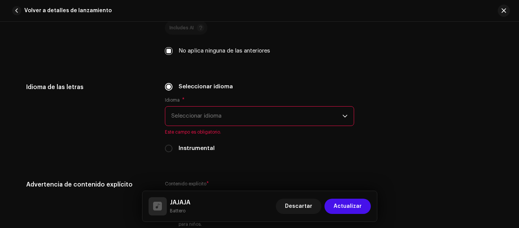
scroll to position [1292, 0]
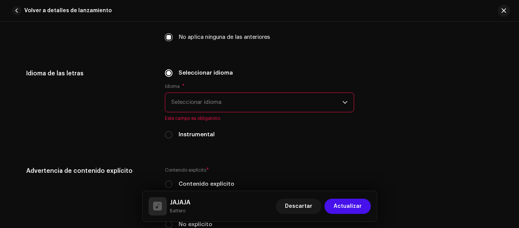
click at [199, 100] on span "Seleccionar idioma" at bounding box center [256, 102] width 171 height 19
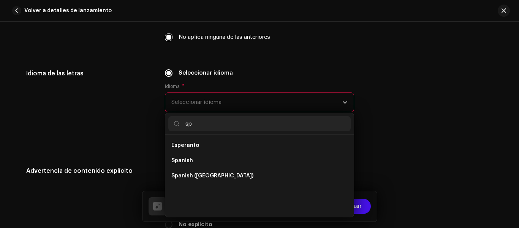
scroll to position [0, 0]
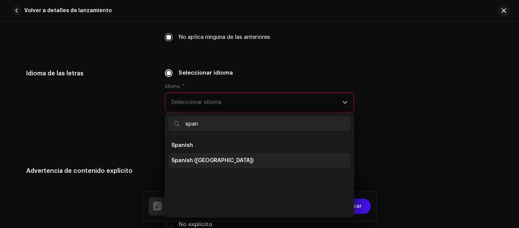
type input "span"
click at [223, 161] on span "Spanish ([GEOGRAPHIC_DATA])" at bounding box center [212, 161] width 82 height 8
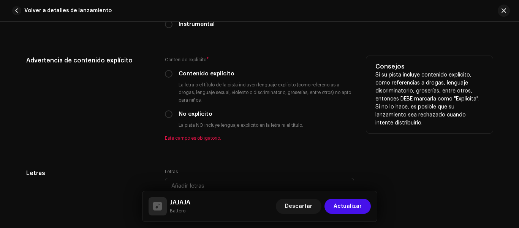
scroll to position [1406, 0]
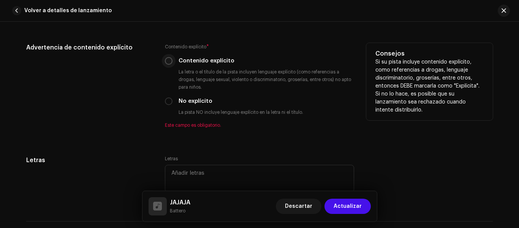
click at [170, 63] on input "Contenido explícito" at bounding box center [169, 61] width 8 height 8
radio input "true"
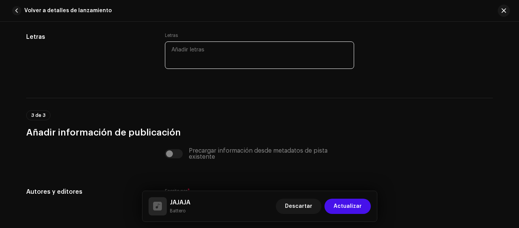
click at [194, 58] on textarea at bounding box center [259, 54] width 189 height 27
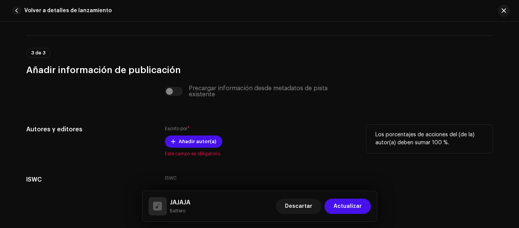
scroll to position [1596, 0]
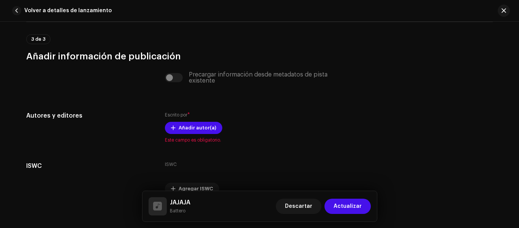
click at [173, 78] on div "Precargar información desde metadatos de pista existente" at bounding box center [259, 77] width 189 height 12
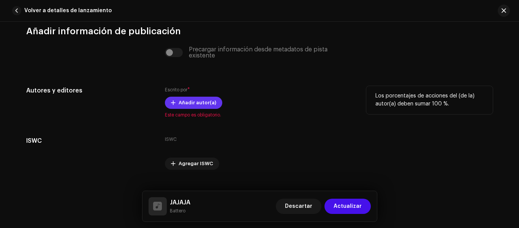
scroll to position [1634, 0]
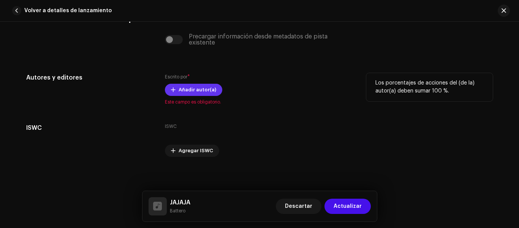
click at [182, 90] on span "Añadir autor(a)" at bounding box center [198, 89] width 38 height 15
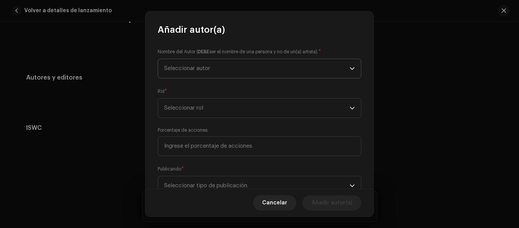
click at [213, 71] on span "Seleccionar autor" at bounding box center [256, 68] width 185 height 19
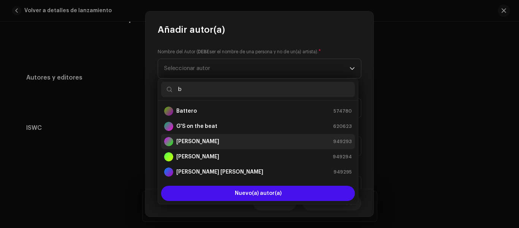
type input "b"
click at [205, 138] on strong "Brian David Batero" at bounding box center [197, 142] width 43 height 8
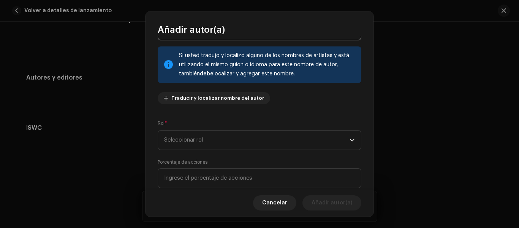
scroll to position [76, 0]
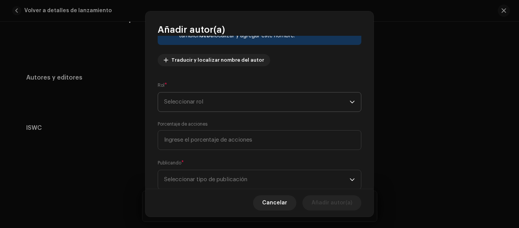
click at [226, 104] on span "Seleccionar rol" at bounding box center [256, 101] width 185 height 19
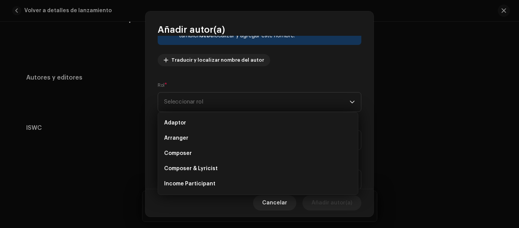
click at [192, 165] on span "Composer & Lyricist" at bounding box center [191, 169] width 54 height 8
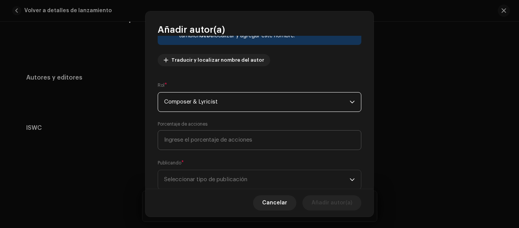
scroll to position [98, 0]
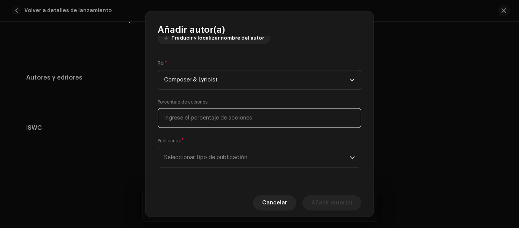
click at [212, 120] on input at bounding box center [260, 118] width 204 height 20
type input "50,00"
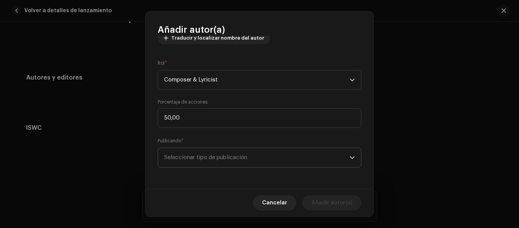
click at [207, 160] on span "Seleccionar tipo de publicación" at bounding box center [256, 157] width 185 height 19
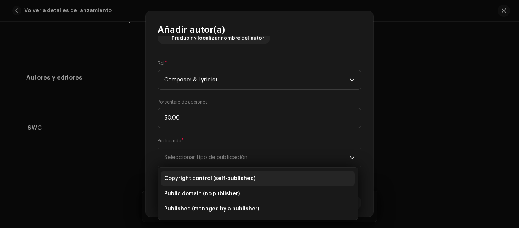
click at [207, 174] on span "Copyright control (self-published)" at bounding box center [209, 178] width 91 height 8
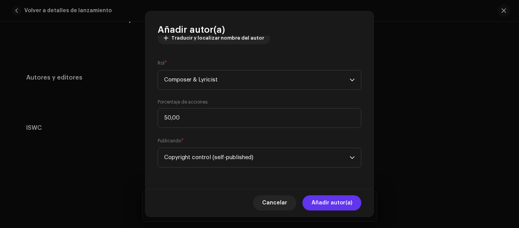
click at [326, 204] on span "Añadir autor(a)" at bounding box center [332, 202] width 41 height 15
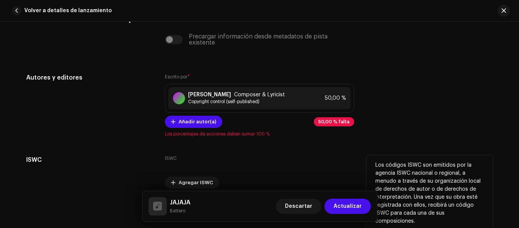
scroll to position [1668, 0]
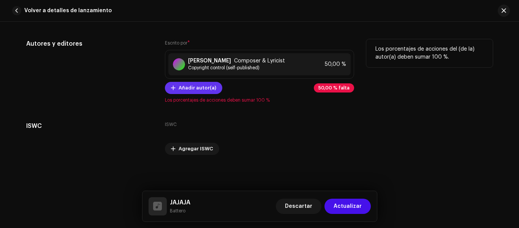
click at [179, 86] on span "Añadir autor(a)" at bounding box center [198, 87] width 38 height 15
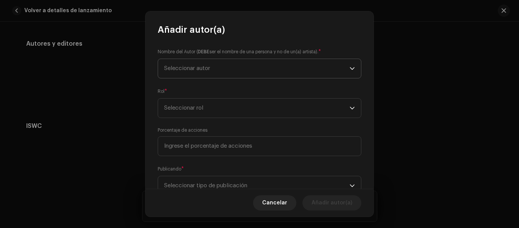
click at [208, 67] on span "Seleccionar autor" at bounding box center [187, 68] width 46 height 6
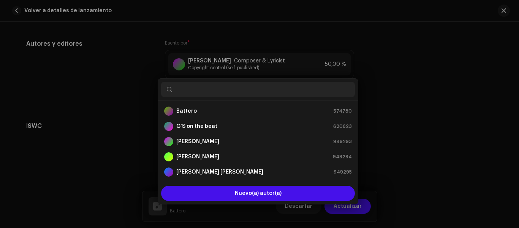
click at [115, 98] on div "Añadir autor(a) Nombre del Autor ( DEBE ser el nombre de una persona y no de un…" at bounding box center [259, 114] width 519 height 228
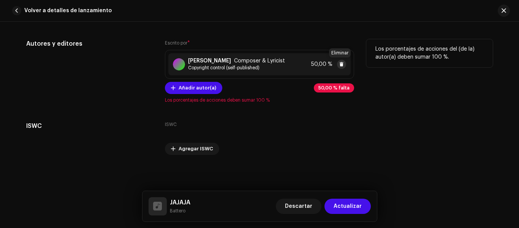
click at [341, 62] on span at bounding box center [341, 64] width 5 height 6
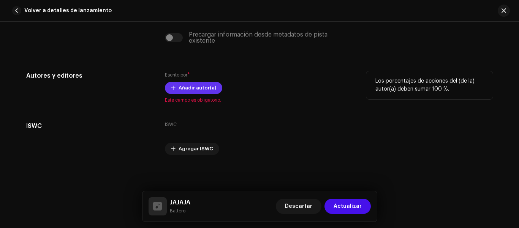
click at [181, 85] on span "Añadir autor(a)" at bounding box center [198, 87] width 38 height 15
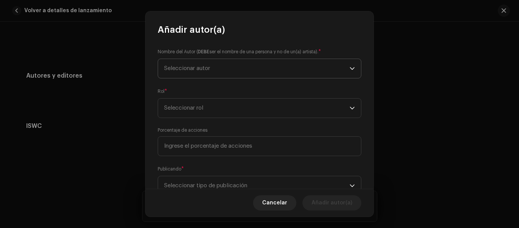
click at [206, 71] on span "Seleccionar autor" at bounding box center [256, 68] width 185 height 19
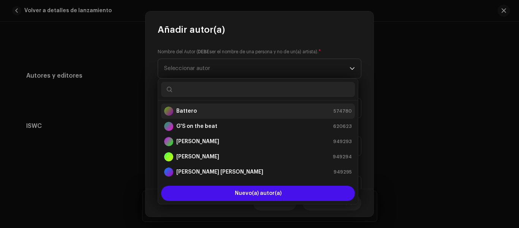
click at [199, 109] on div "Battero 574780" at bounding box center [258, 110] width 188 height 9
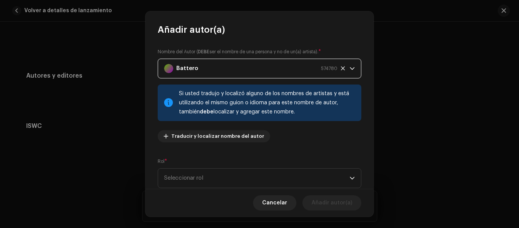
click at [341, 68] on icon at bounding box center [343, 68] width 5 height 5
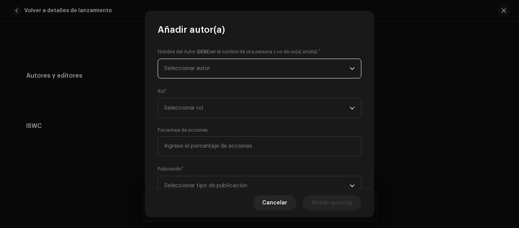
click at [293, 71] on span "Seleccionar autor" at bounding box center [256, 68] width 185 height 19
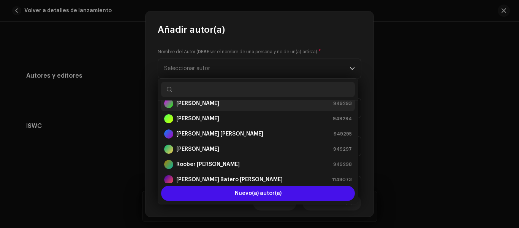
scroll to position [33, 0]
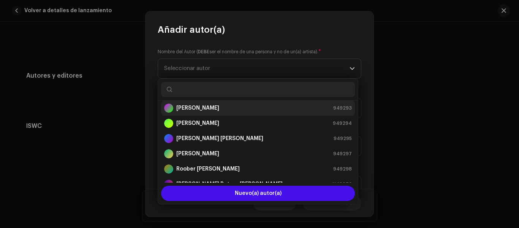
click at [220, 103] on li "Brian David Batero 949293" at bounding box center [258, 107] width 194 height 15
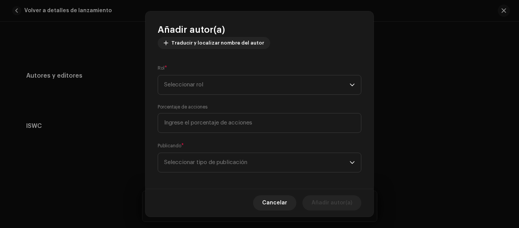
scroll to position [98, 0]
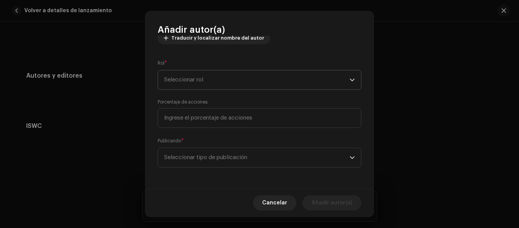
click at [222, 87] on span "Seleccionar rol" at bounding box center [256, 79] width 185 height 19
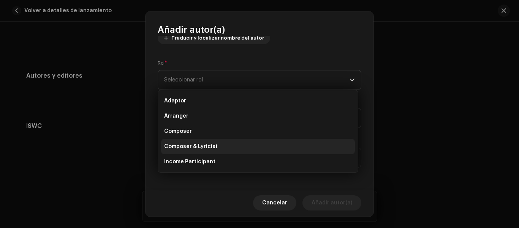
click at [197, 149] on span "Composer & Lyricist" at bounding box center [191, 147] width 54 height 8
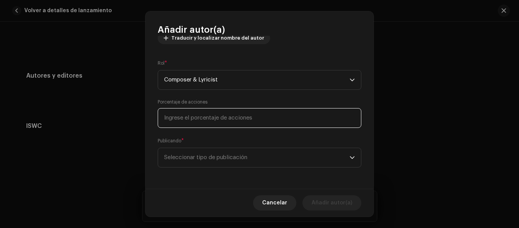
click at [197, 116] on input at bounding box center [260, 118] width 204 height 20
click at [200, 156] on span "Seleccionar tipo de publicación" at bounding box center [256, 157] width 185 height 19
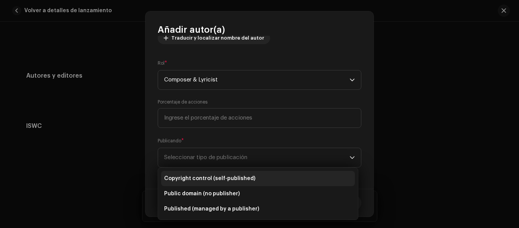
click at [205, 180] on span "Copyright control (self-published)" at bounding box center [209, 178] width 91 height 8
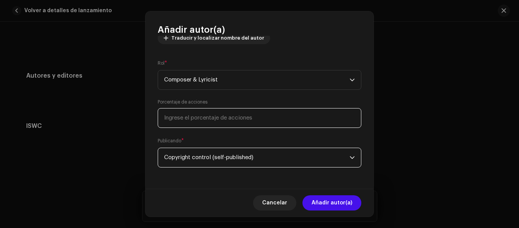
click at [208, 121] on input at bounding box center [260, 118] width 204 height 20
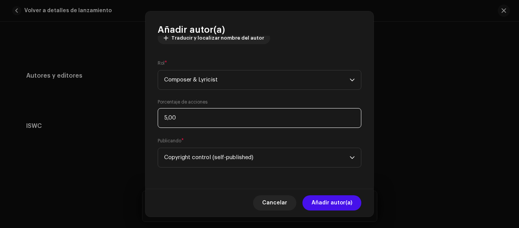
type input "50,00"
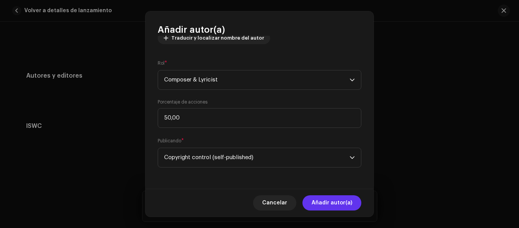
click at [330, 207] on span "Añadir autor(a)" at bounding box center [332, 202] width 41 height 15
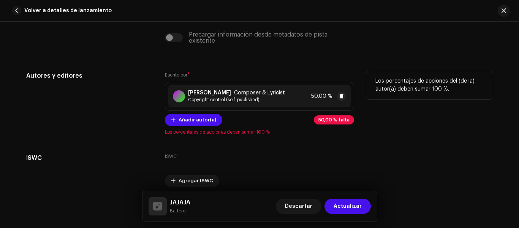
scroll to position [1668, 0]
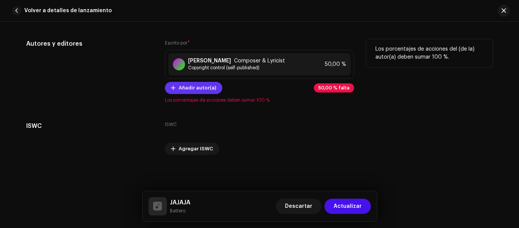
click at [186, 87] on span "Añadir autor(a)" at bounding box center [198, 87] width 38 height 15
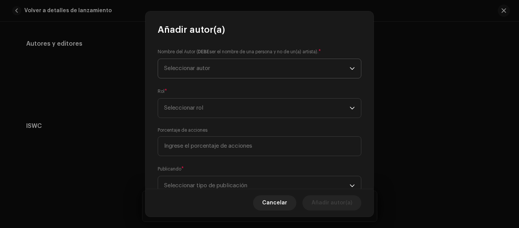
click at [201, 71] on span "Seleccionar autor" at bounding box center [256, 68] width 185 height 19
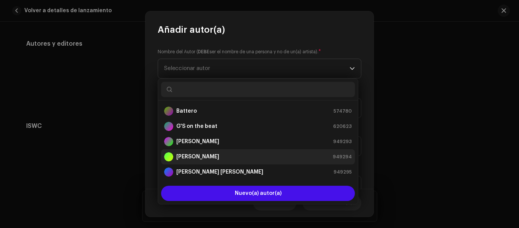
click at [204, 158] on strong "Carlos Esteban Ospina" at bounding box center [197, 157] width 43 height 8
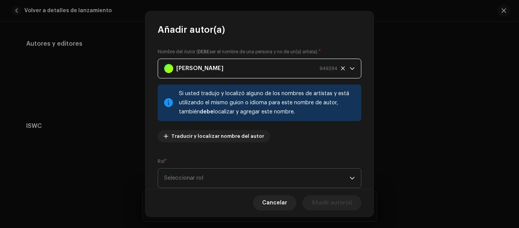
click at [200, 181] on span "Seleccionar rol" at bounding box center [256, 177] width 185 height 19
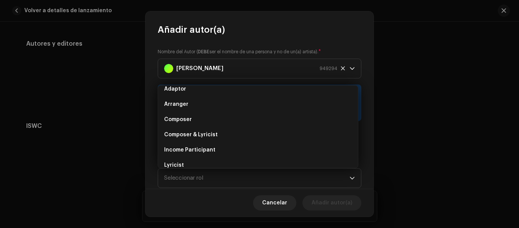
scroll to position [0, 0]
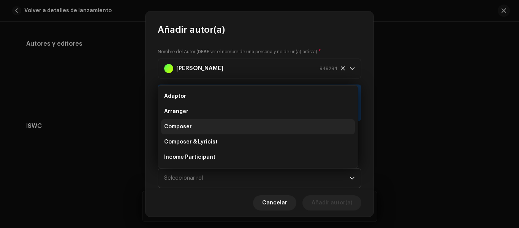
click at [189, 128] on span "Composer" at bounding box center [178, 127] width 28 height 8
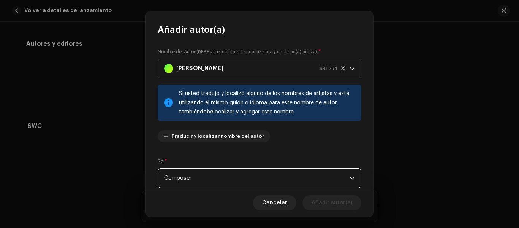
scroll to position [76, 0]
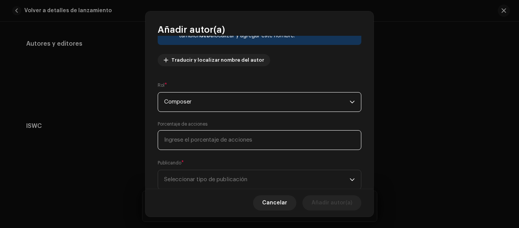
click at [232, 138] on input at bounding box center [260, 140] width 204 height 20
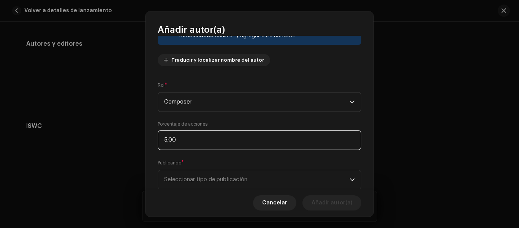
type input "50,00"
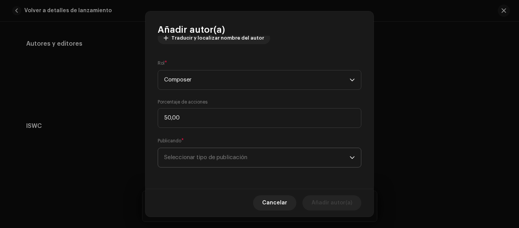
click at [240, 155] on span "Seleccionar tipo de publicación" at bounding box center [256, 157] width 185 height 19
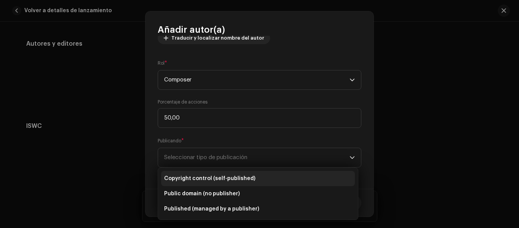
click at [233, 181] on span "Copyright control (self-published)" at bounding box center [209, 178] width 91 height 8
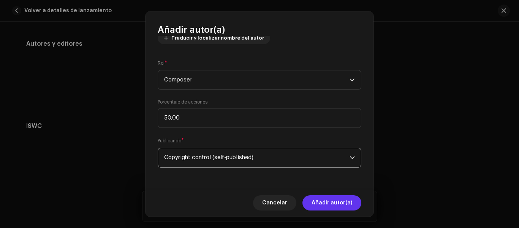
click at [332, 205] on span "Añadir autor(a)" at bounding box center [332, 202] width 41 height 15
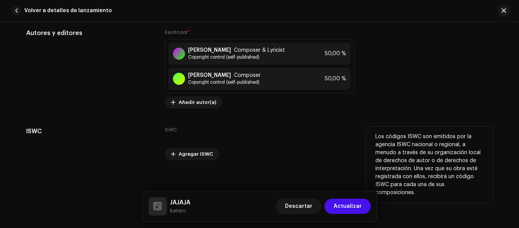
scroll to position [1684, 0]
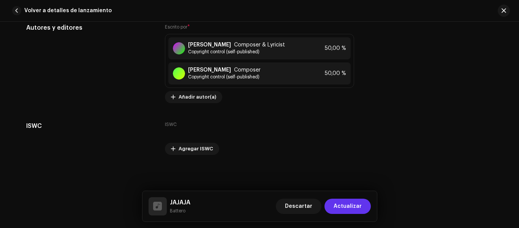
click at [345, 207] on span "Actualizar" at bounding box center [348, 205] width 28 height 15
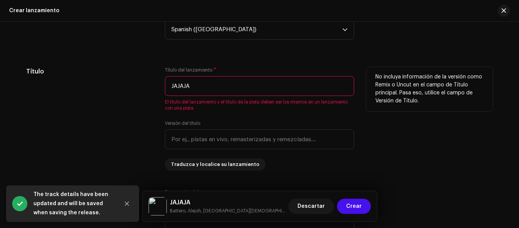
scroll to position [684, 0]
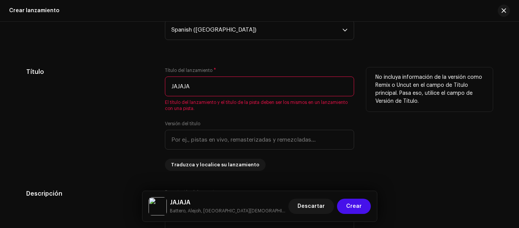
click at [229, 93] on input "JAJAJA" at bounding box center [259, 86] width 189 height 20
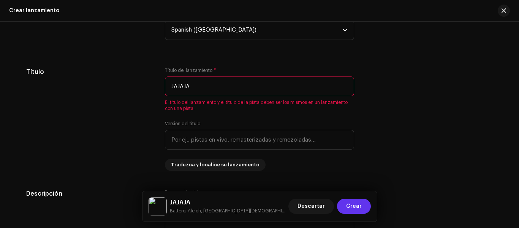
click at [351, 203] on span "Crear" at bounding box center [354, 205] width 16 height 15
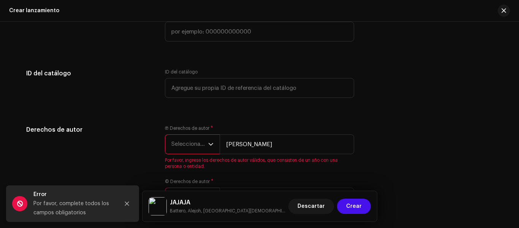
scroll to position [1465, 0]
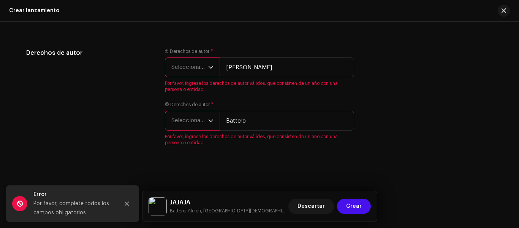
click at [208, 119] on icon "dropdown trigger" at bounding box center [210, 120] width 5 height 5
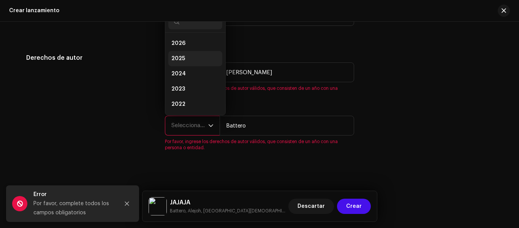
click at [193, 60] on li "2025" at bounding box center [195, 58] width 54 height 15
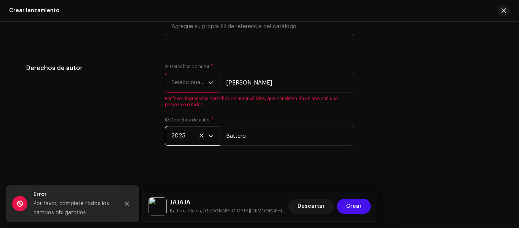
scroll to position [1450, 0]
click at [197, 94] on div "Ⓟ Derechos de autor * Seleccionar año Brian Batero Por favor, ingrese los derec…" at bounding box center [259, 85] width 189 height 44
click at [202, 78] on span "Seleccionar año" at bounding box center [189, 82] width 37 height 19
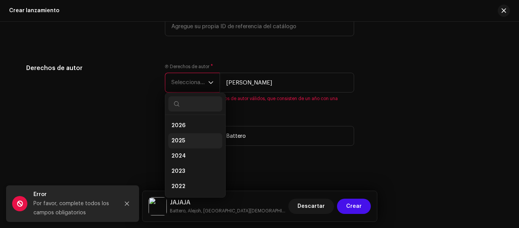
click at [192, 145] on li "2025" at bounding box center [195, 140] width 54 height 15
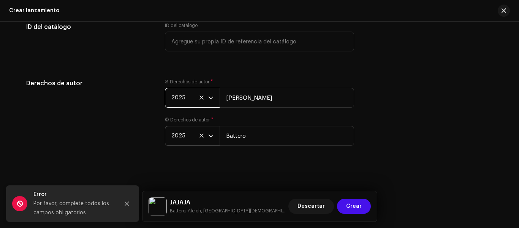
scroll to position [1435, 0]
click at [355, 209] on span "Crear" at bounding box center [354, 205] width 16 height 15
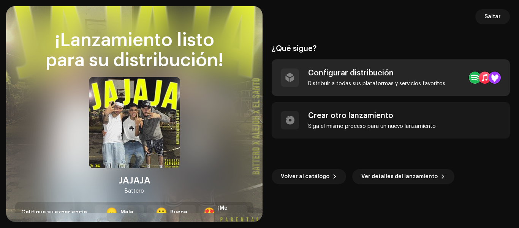
click at [330, 73] on div "Configurar distribución" at bounding box center [376, 72] width 137 height 9
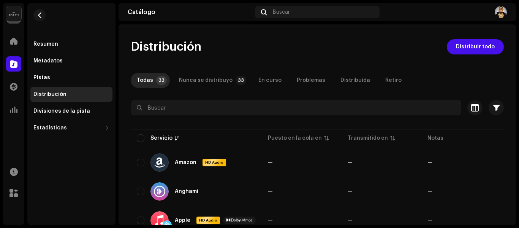
scroll to position [38, 0]
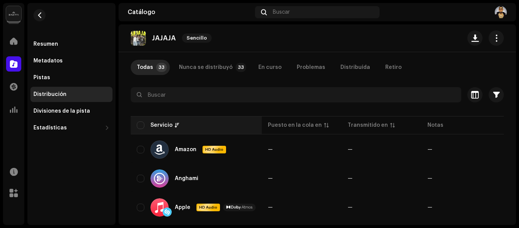
click at [136, 124] on th "Servicio" at bounding box center [196, 125] width 131 height 18
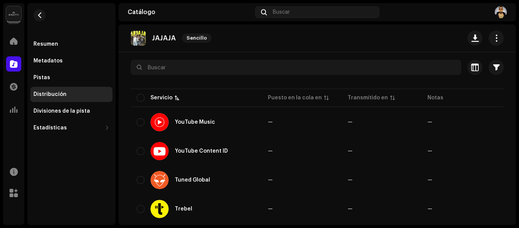
scroll to position [76, 0]
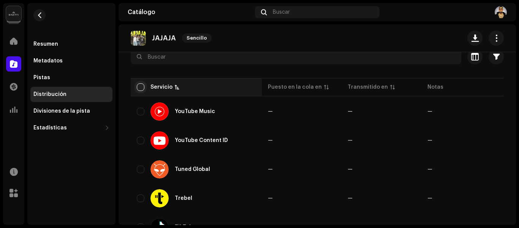
click at [140, 87] on input "checkbox" at bounding box center [141, 87] width 8 height 8
checkbox input "true"
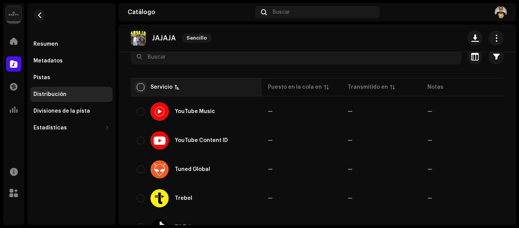
checkbox input "true"
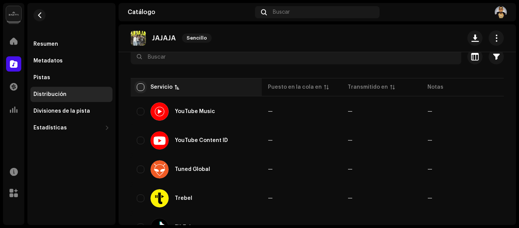
checkbox input "true"
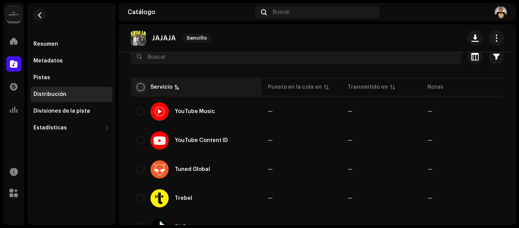
checkbox input "true"
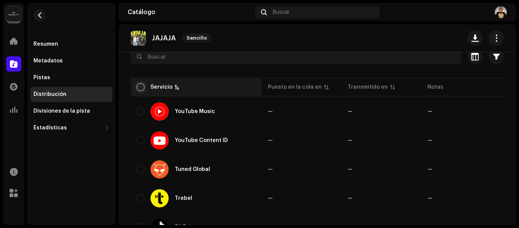
checkbox input "true"
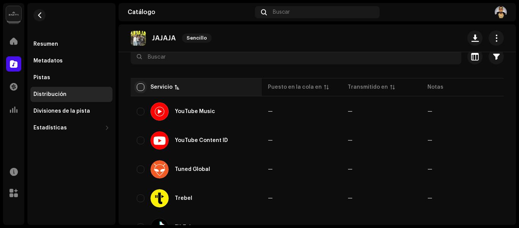
checkbox input "true"
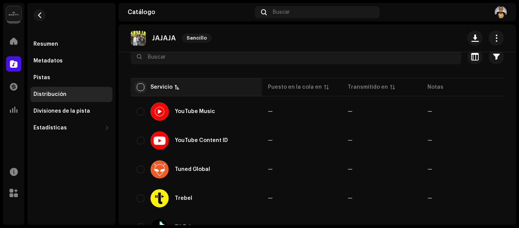
checkbox input "true"
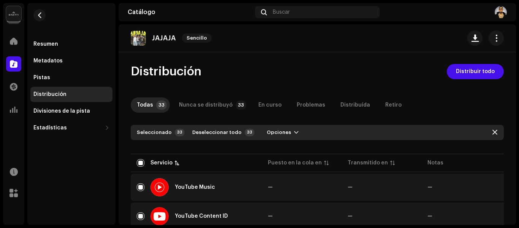
scroll to position [0, 0]
click at [470, 71] on span "Distribuir todo" at bounding box center [475, 71] width 39 height 15
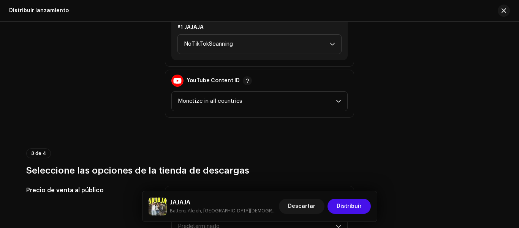
scroll to position [950, 0]
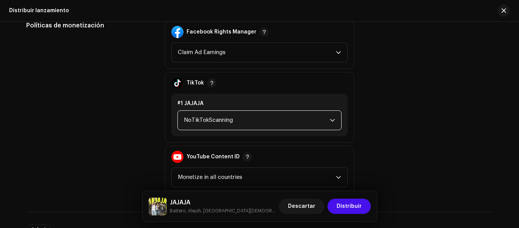
click at [238, 119] on span "NoTikTokScanning" at bounding box center [257, 120] width 146 height 19
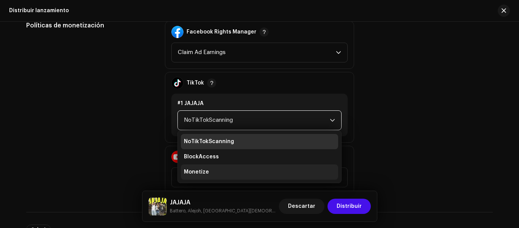
click at [212, 171] on li "Monetize" at bounding box center [259, 171] width 157 height 15
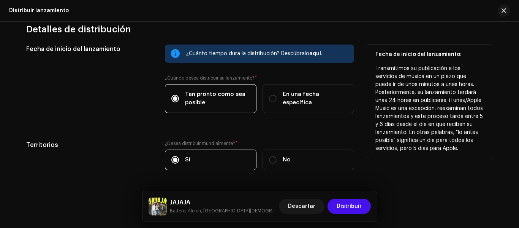
scroll to position [1317, 0]
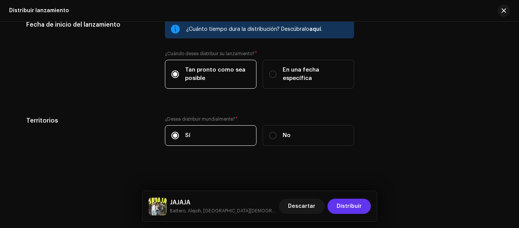
click at [349, 207] on span "Distribuir" at bounding box center [349, 205] width 25 height 15
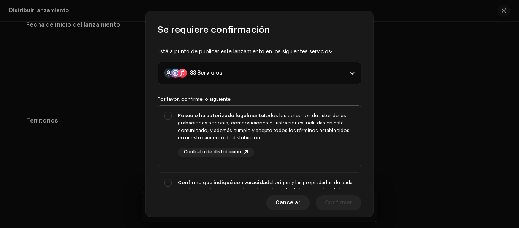
click at [168, 114] on div "Poseo o he autorizado legalmente todos los derechos de autor de las grabaciones…" at bounding box center [259, 134] width 203 height 57
checkbox input "true"
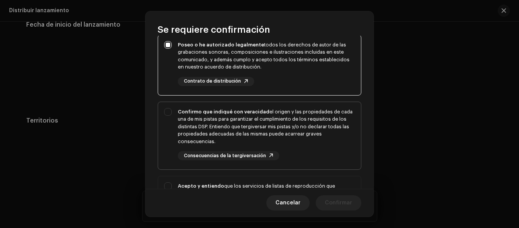
scroll to position [76, 0]
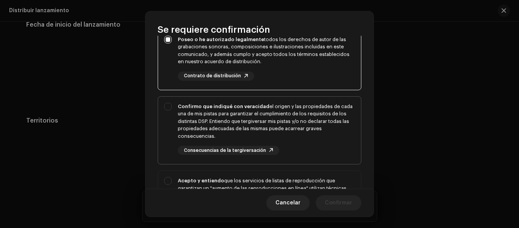
click at [167, 107] on div "Confirmo que indiqué con veracidad el origen y las propiedades de cada una de m…" at bounding box center [259, 129] width 203 height 65
checkbox input "true"
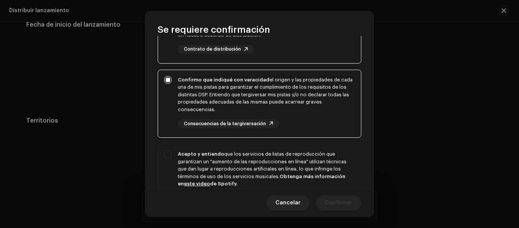
scroll to position [114, 0]
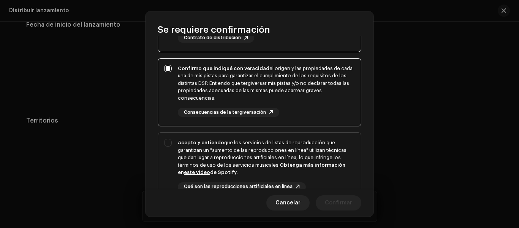
click at [167, 139] on div "Acepto y entiendo que los servicios de listas de reproducción que garantizan un…" at bounding box center [259, 171] width 203 height 77
checkbox input "true"
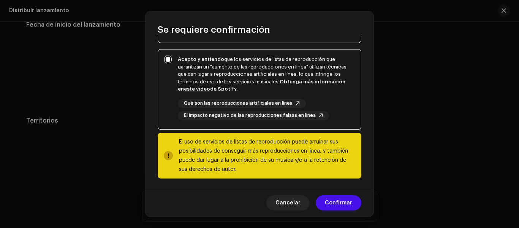
scroll to position [199, 0]
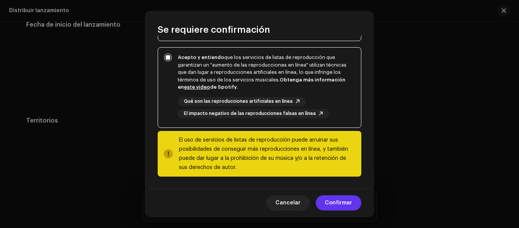
click at [342, 200] on span "Confirmar" at bounding box center [338, 202] width 27 height 15
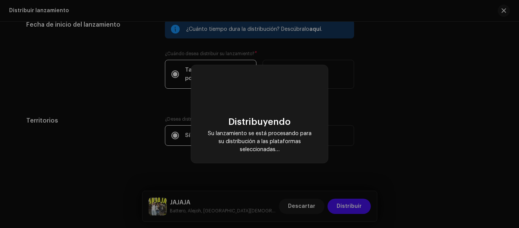
checkbox input "false"
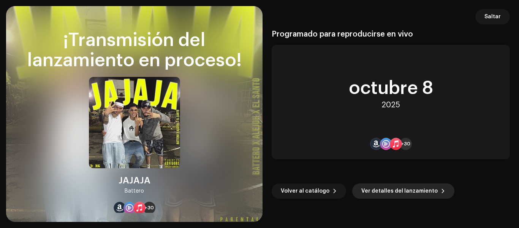
click at [379, 189] on span "Ver detalles del lanzamiento" at bounding box center [399, 190] width 76 height 15
